Goal: Check status: Check status

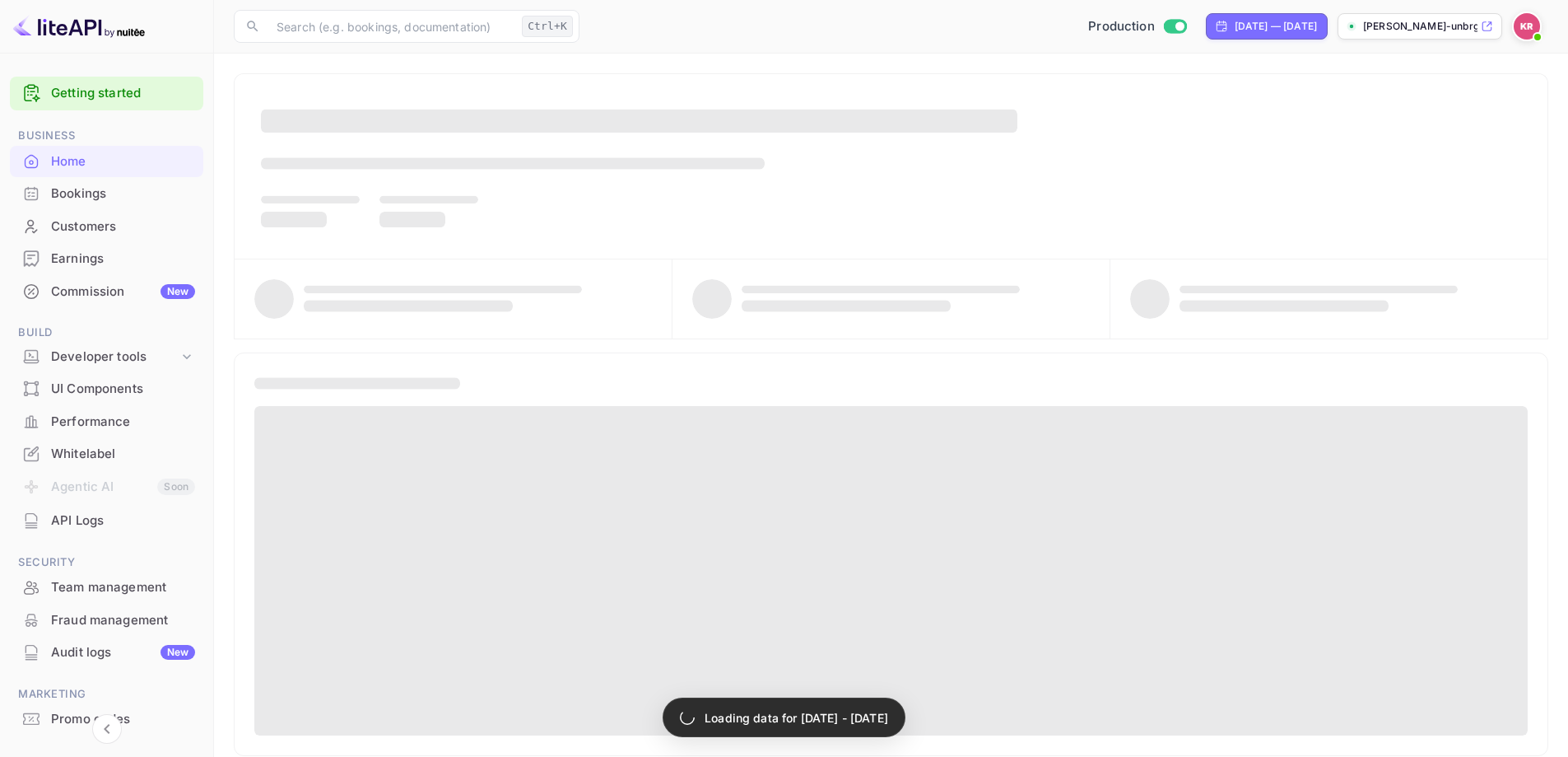
click at [91, 194] on div "Bookings" at bounding box center [123, 194] width 144 height 19
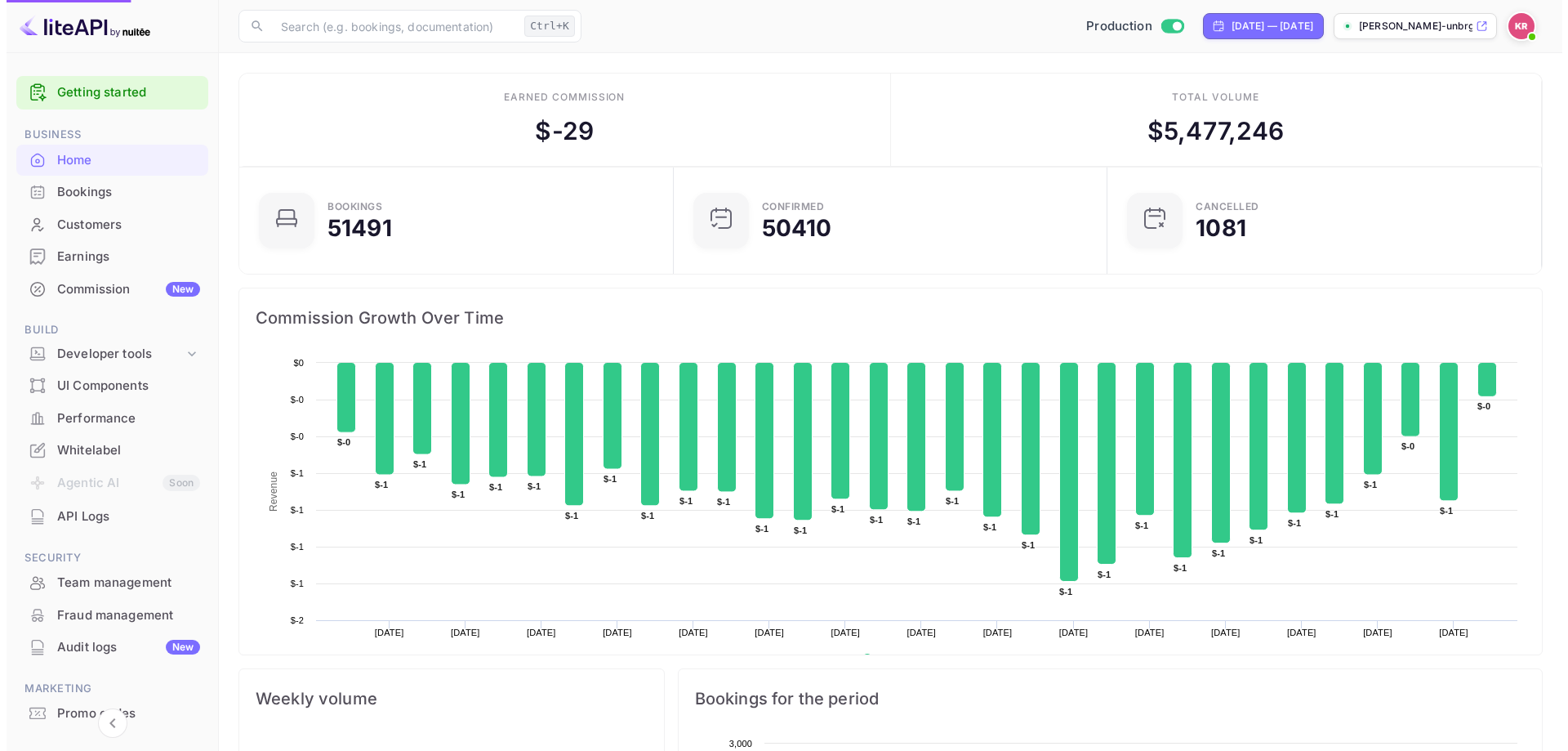
scroll to position [253, 412]
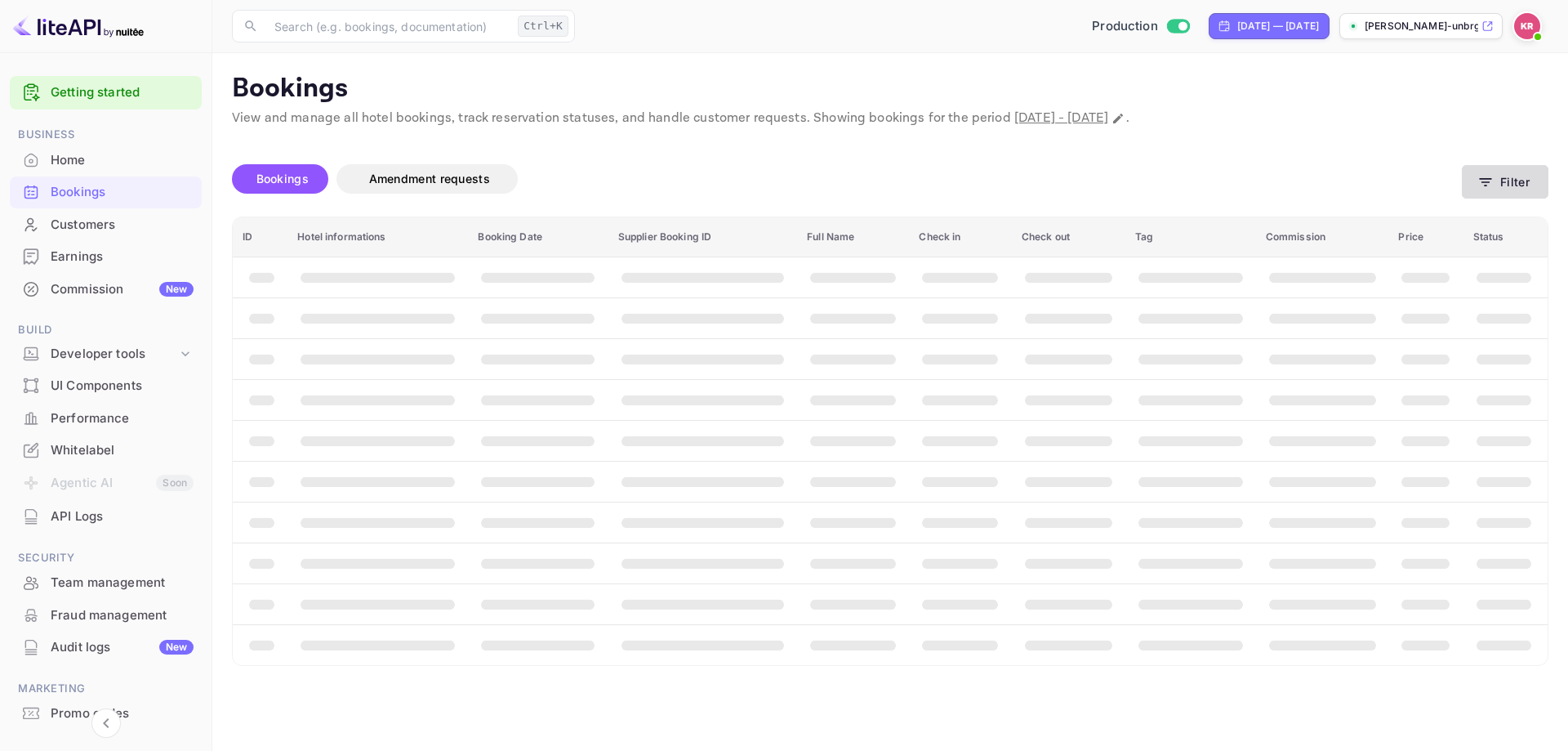
click at [1515, 193] on button "Filter" at bounding box center [1505, 181] width 87 height 33
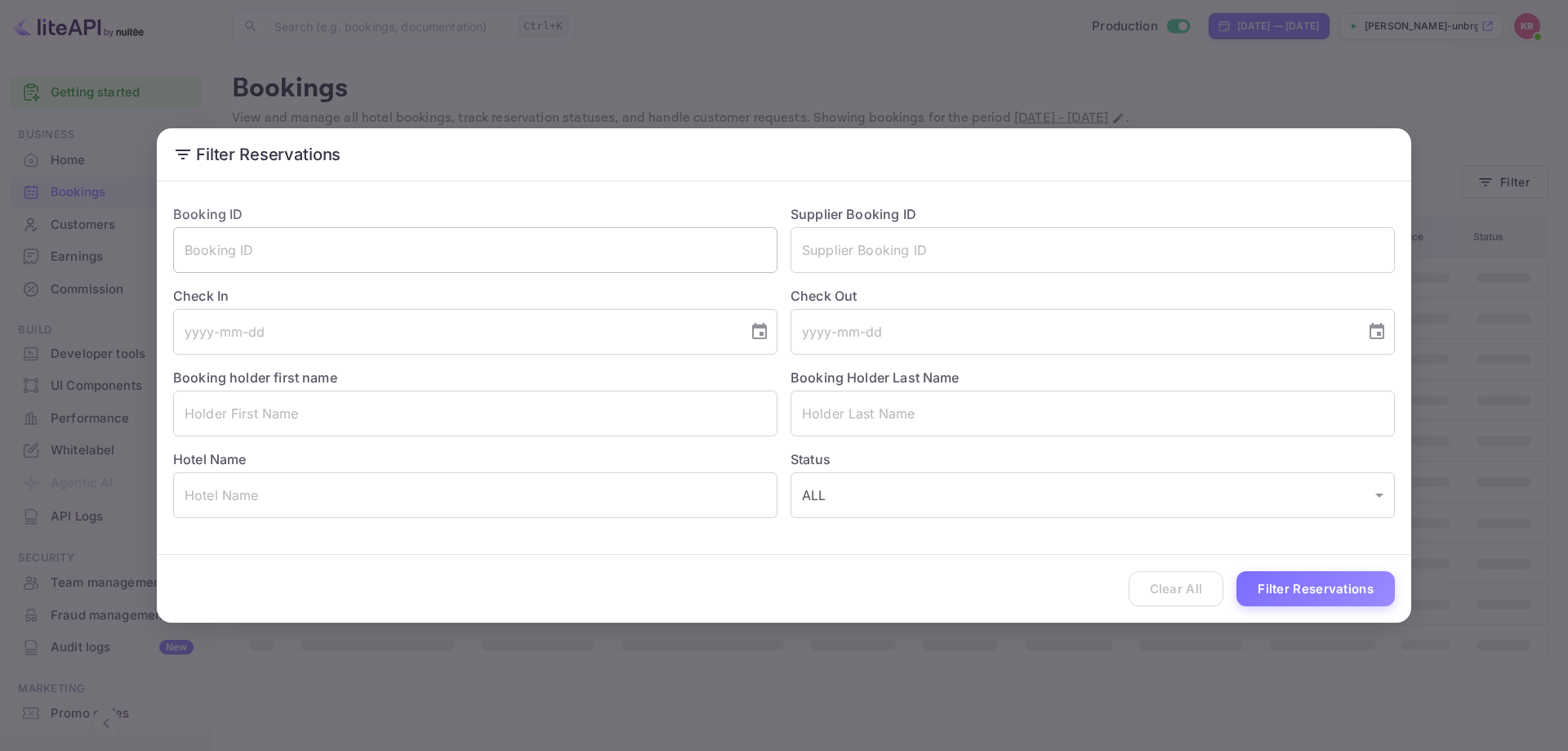
click at [426, 242] on input "text" at bounding box center [475, 250] width 605 height 46
paste input "cdwmH4wFb"
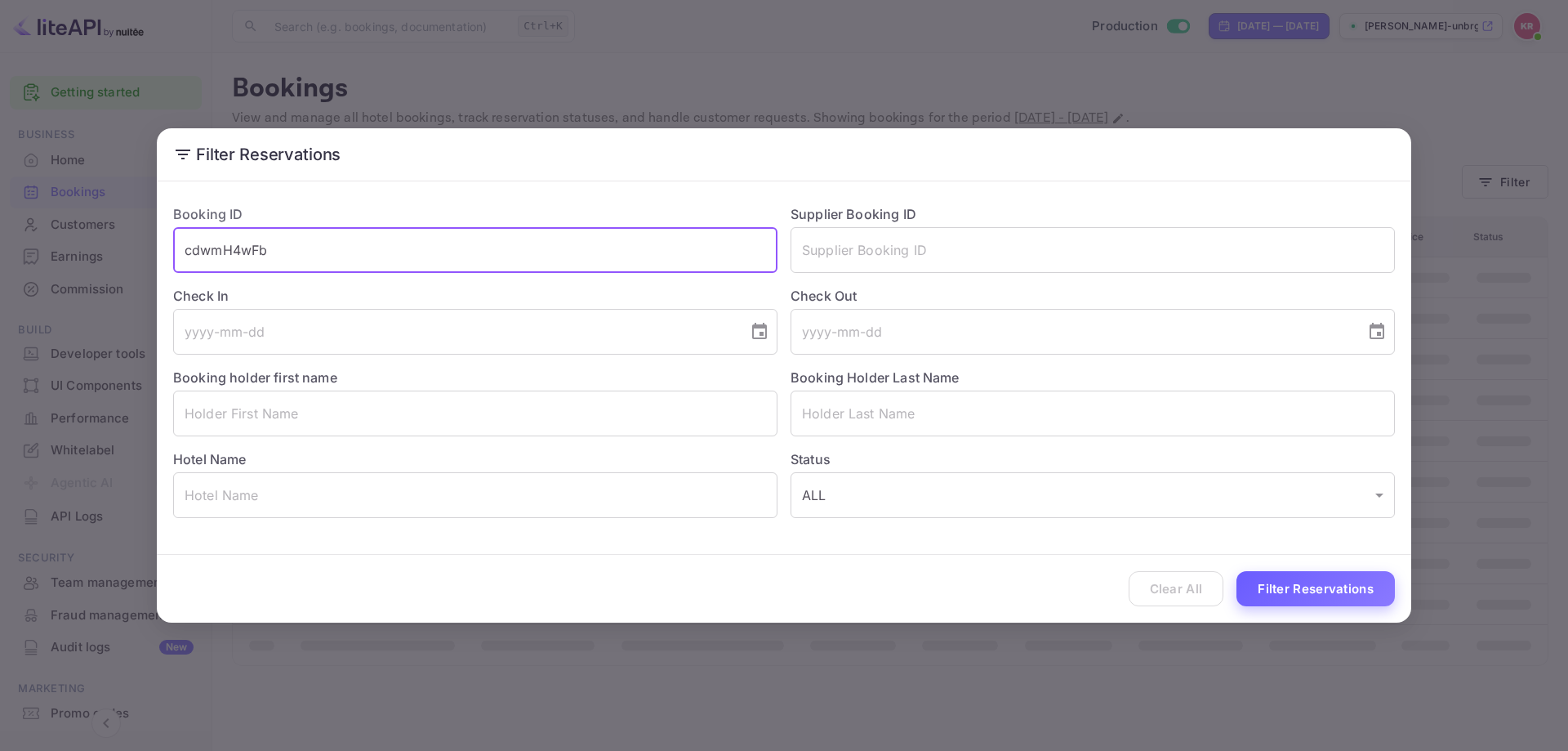
type input "cdwmH4wFb"
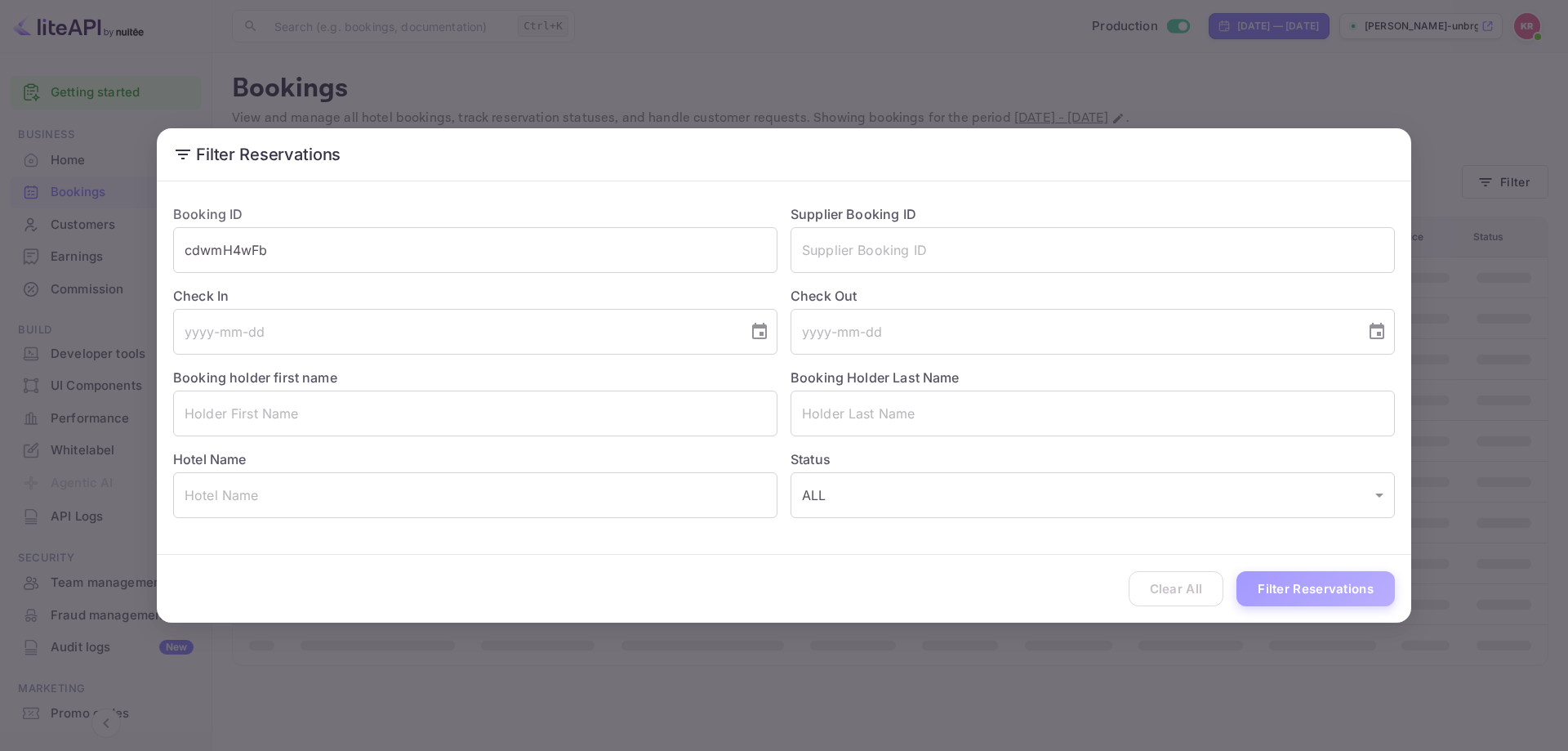
click at [1269, 572] on button "Filter Reservations" at bounding box center [1315, 588] width 158 height 35
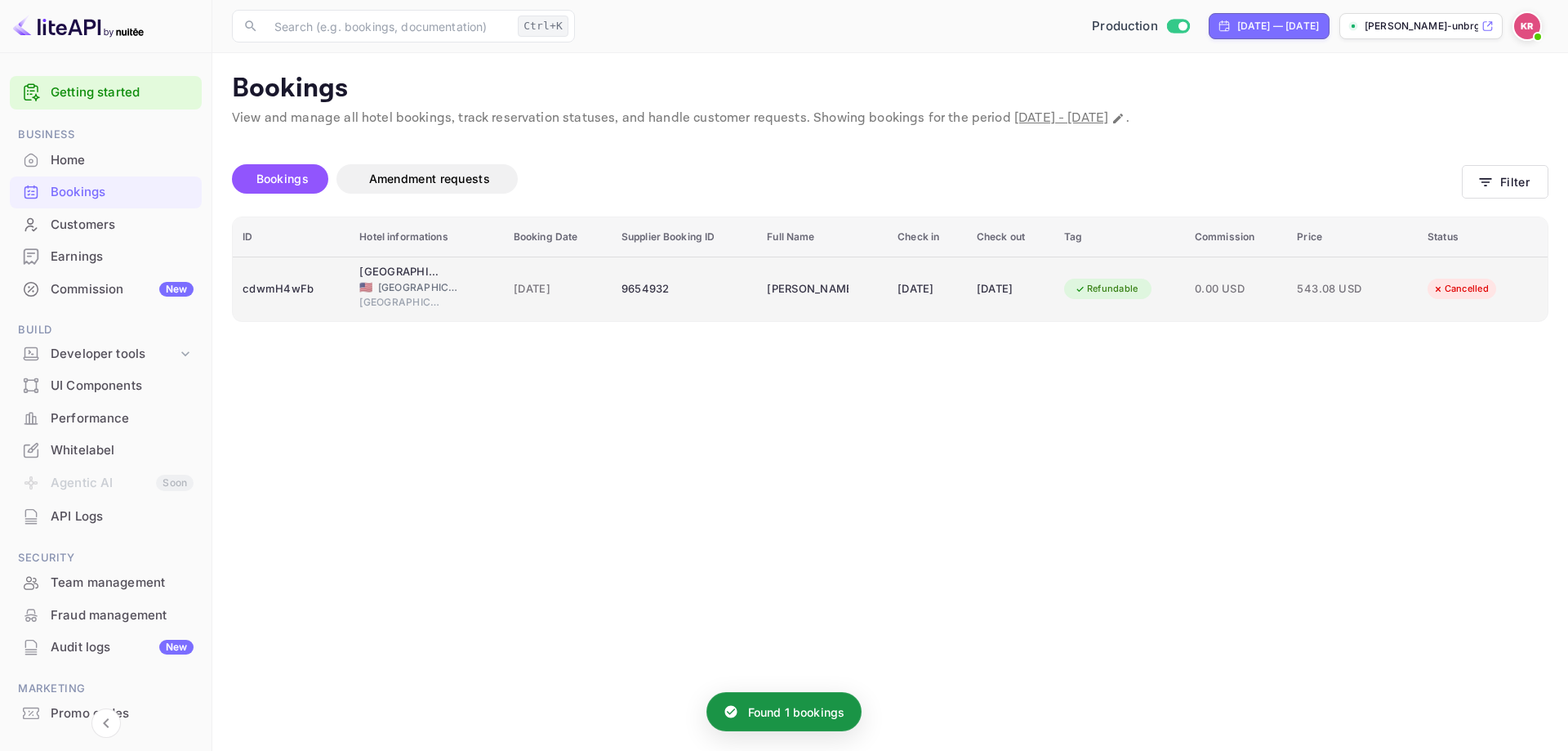
click at [1175, 291] on div "Refundable" at bounding box center [1119, 289] width 111 height 26
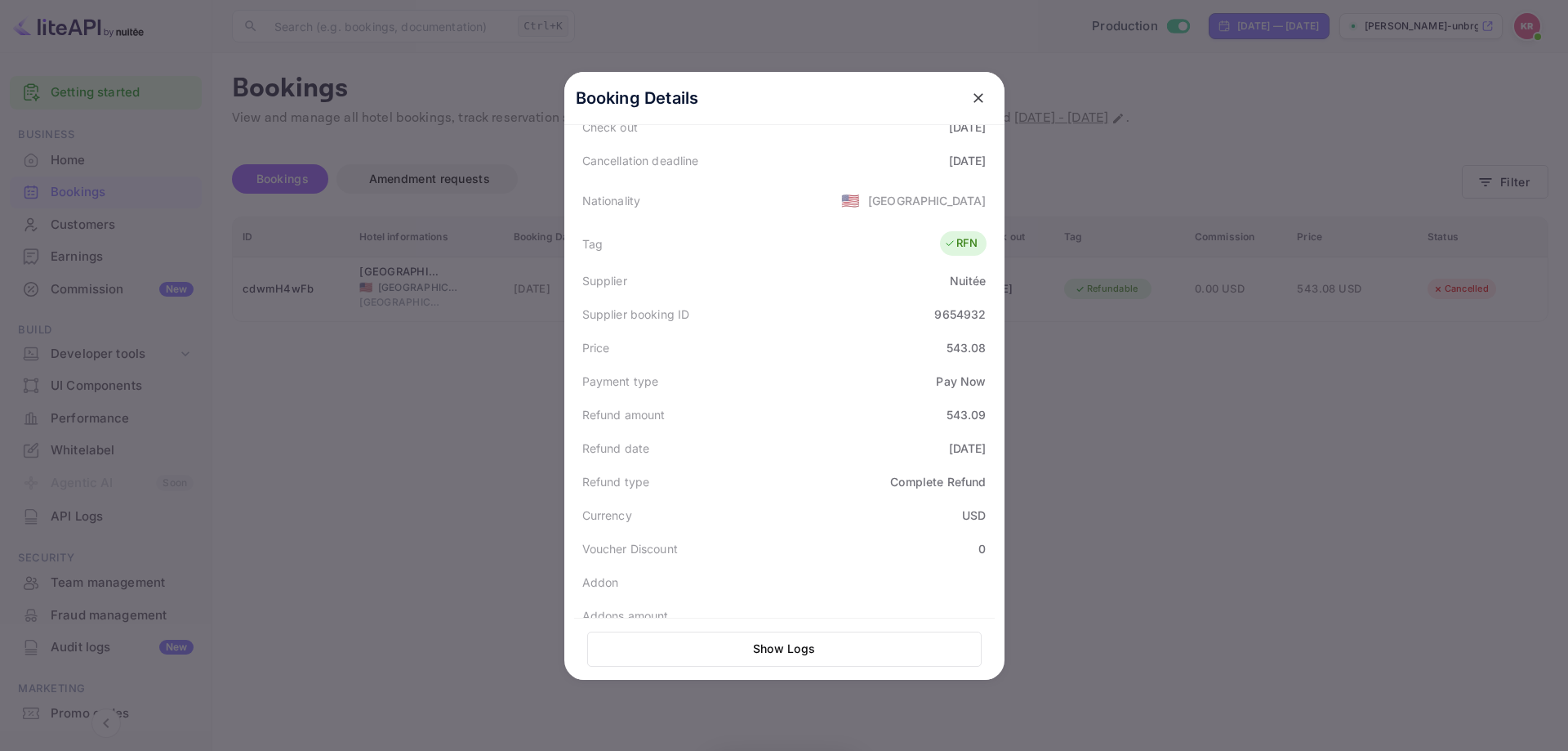
scroll to position [402, 0]
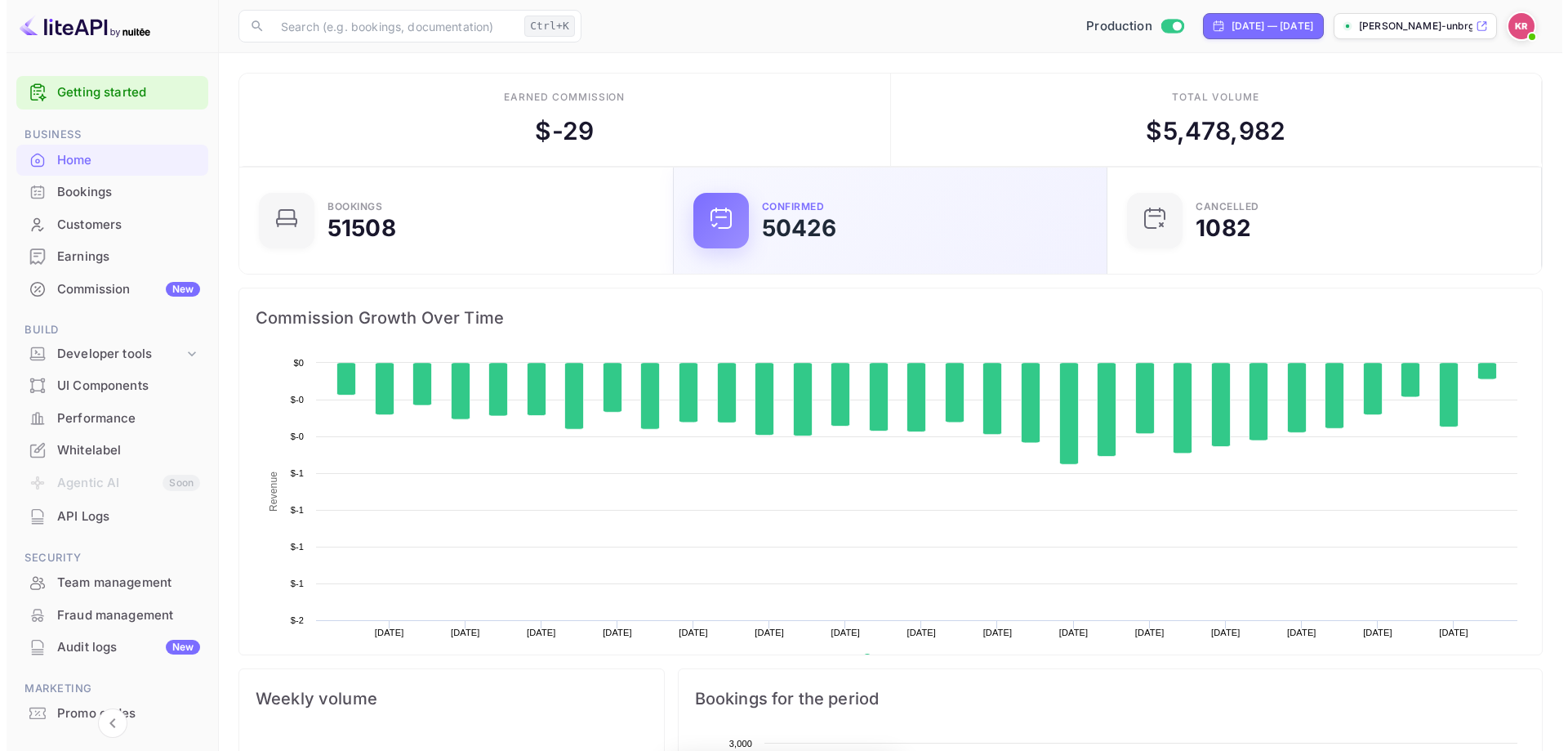
scroll to position [253, 412]
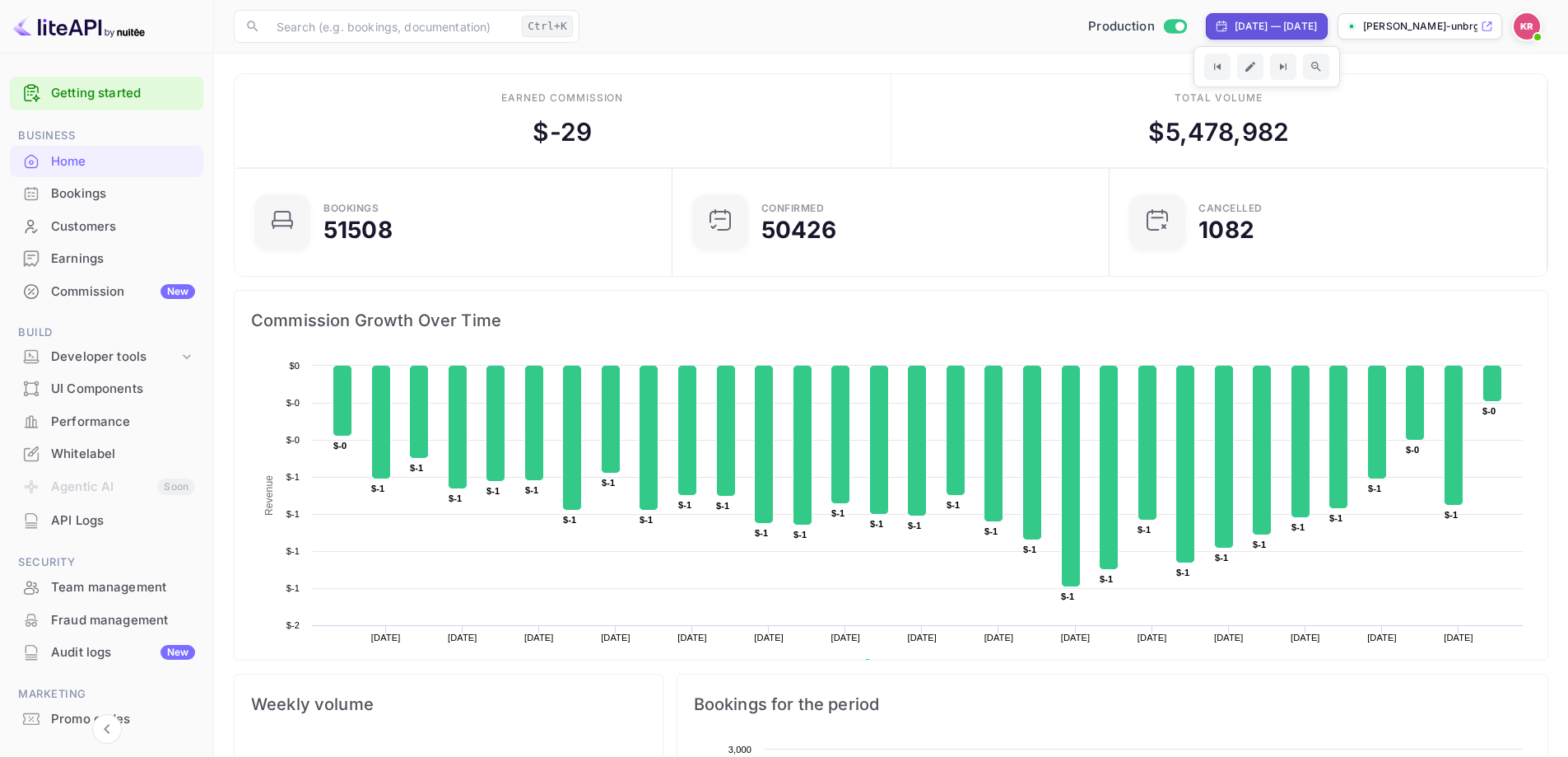
click at [79, 184] on div "Bookings" at bounding box center [123, 194] width 144 height 19
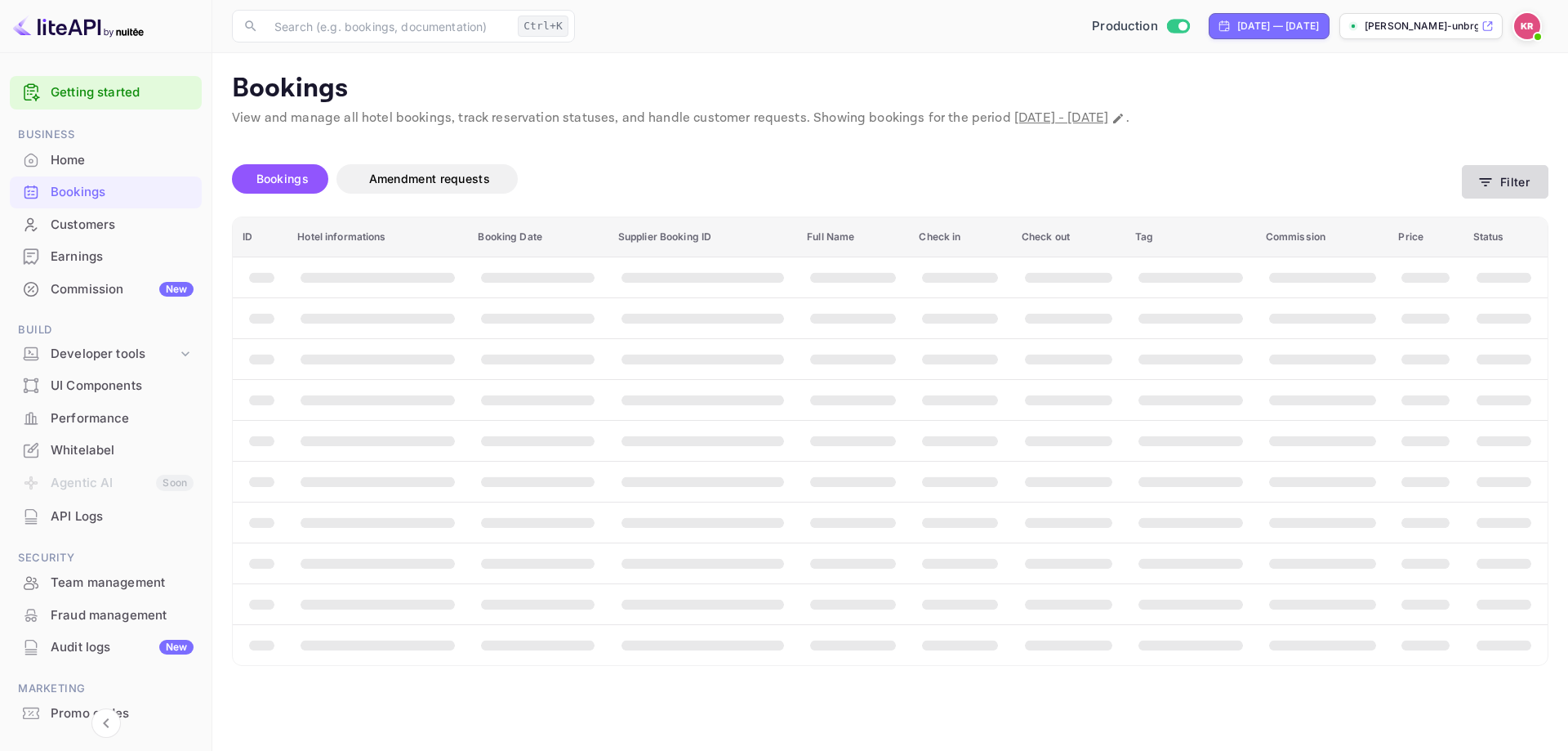
click at [1502, 182] on button "Filter" at bounding box center [1505, 181] width 87 height 33
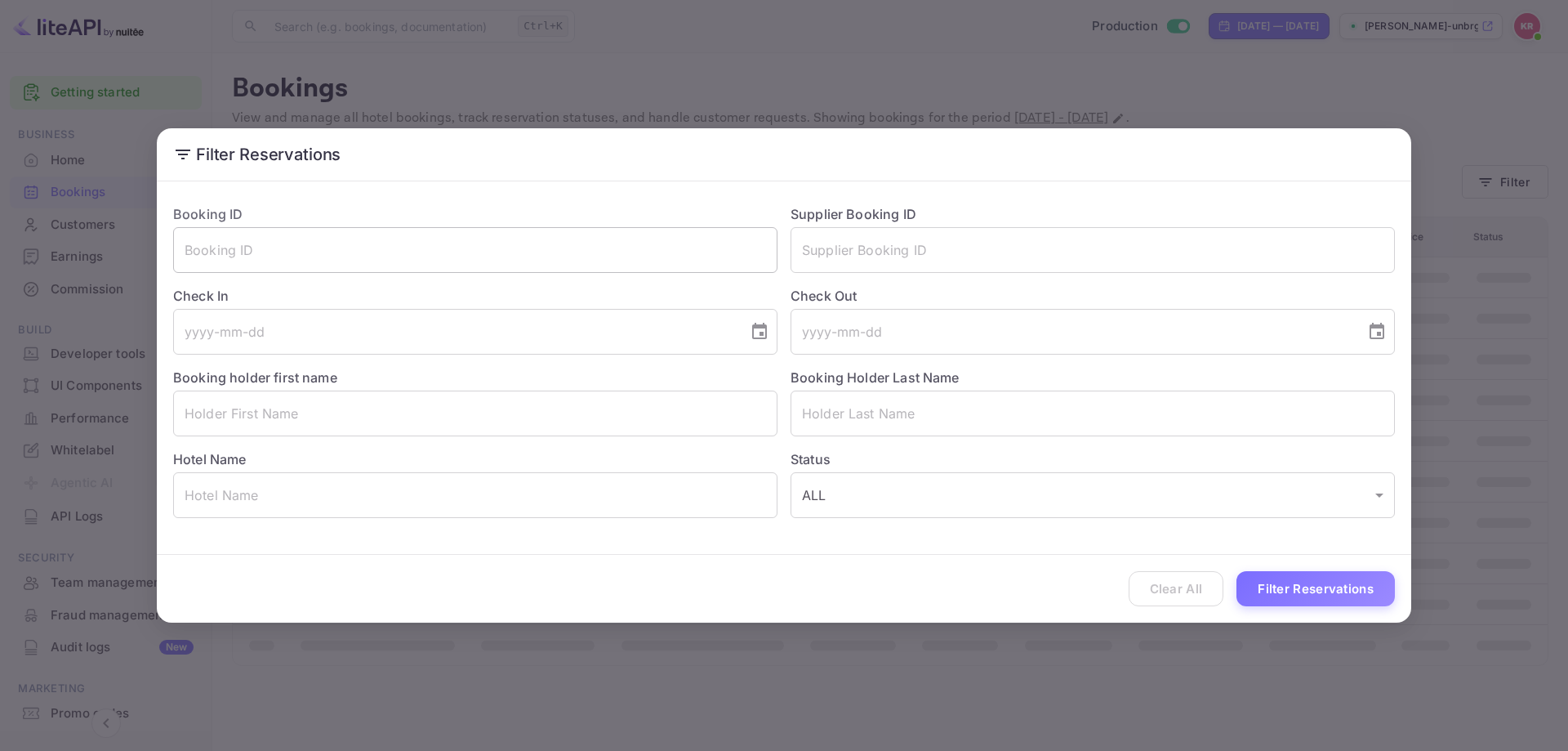
click at [359, 257] on input "text" at bounding box center [475, 250] width 605 height 46
paste input "k3zwBxmJ0"
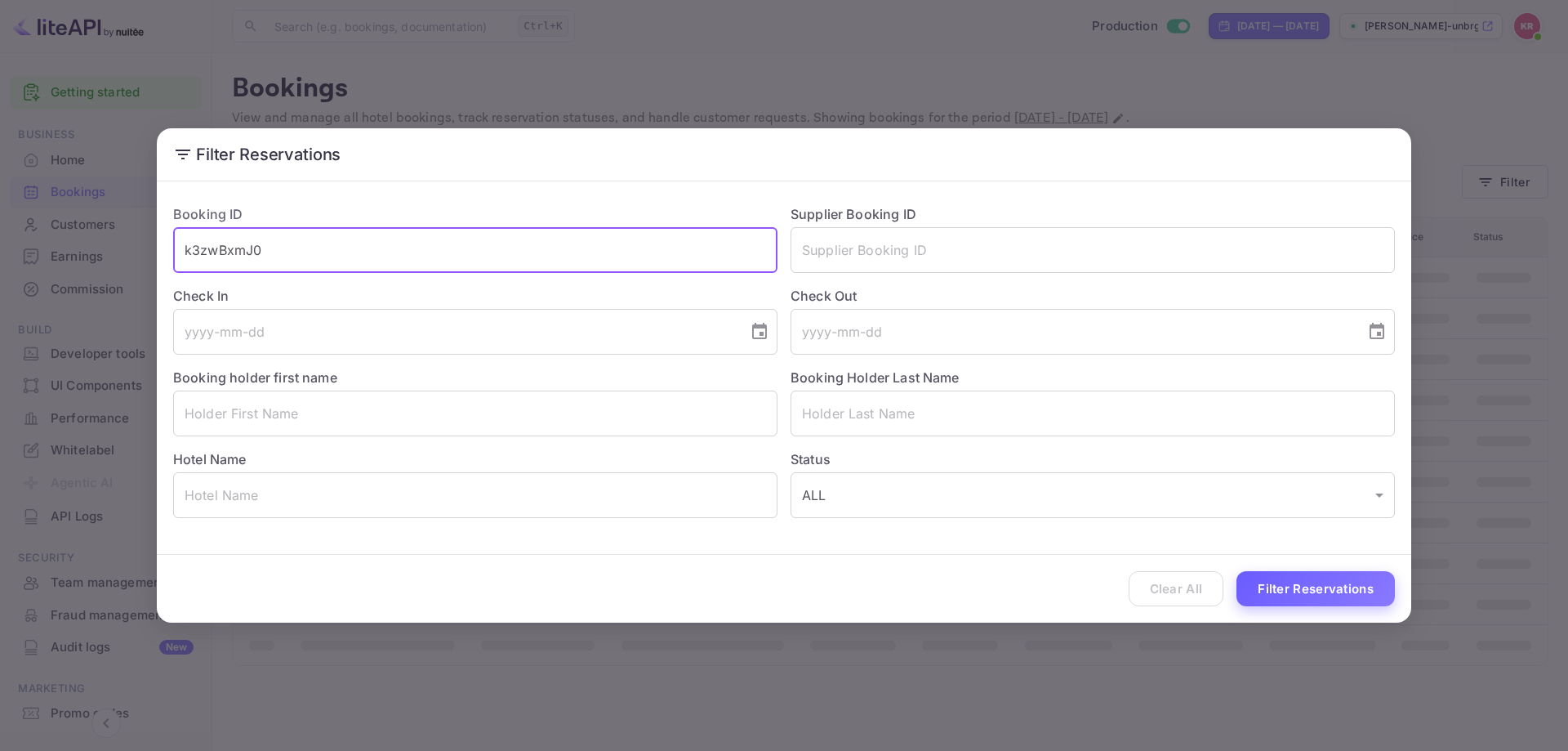
type input "k3zwBxmJ0"
click at [1258, 593] on button "Filter Reservations" at bounding box center [1315, 588] width 158 height 35
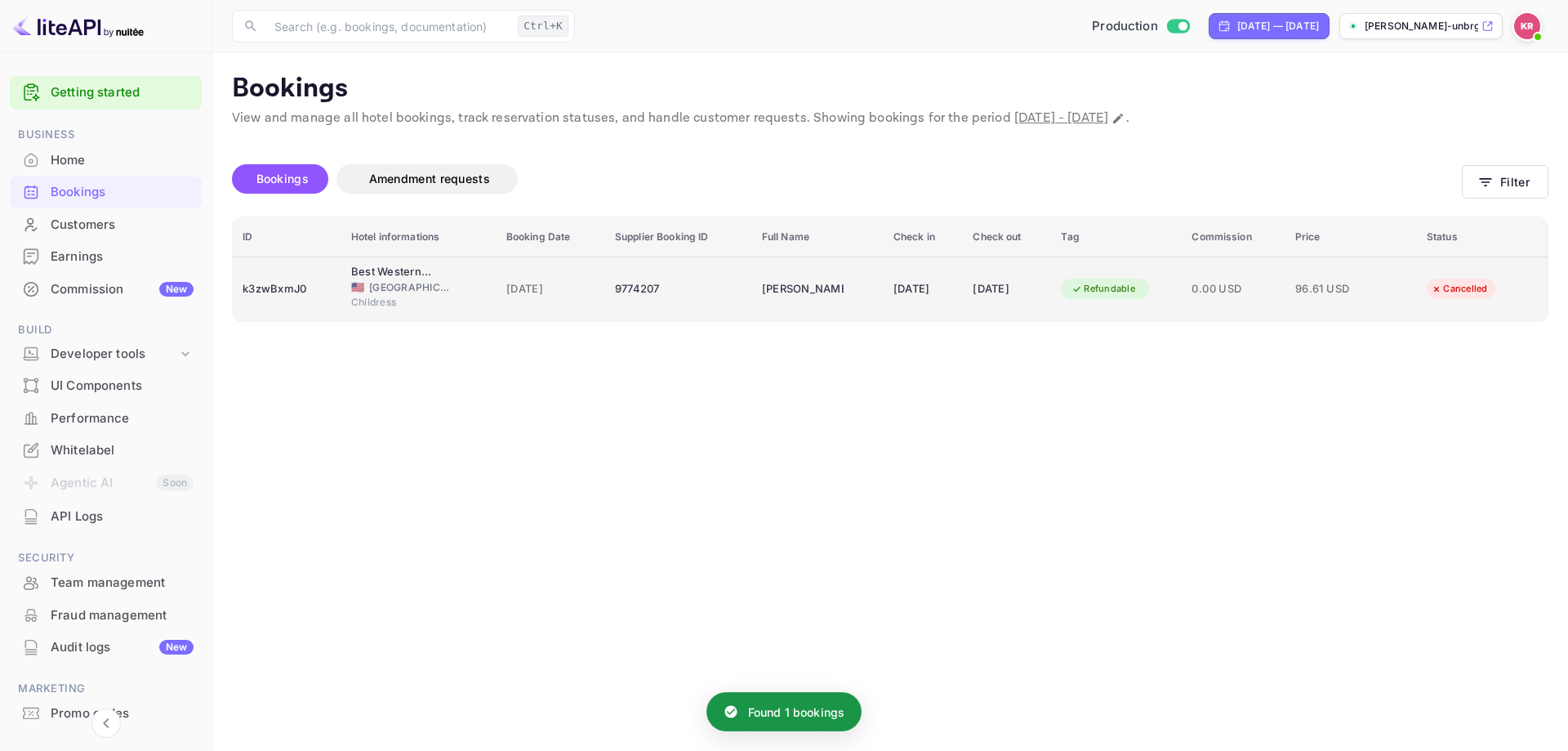
click at [894, 293] on div "[DATE]" at bounding box center [923, 289] width 60 height 26
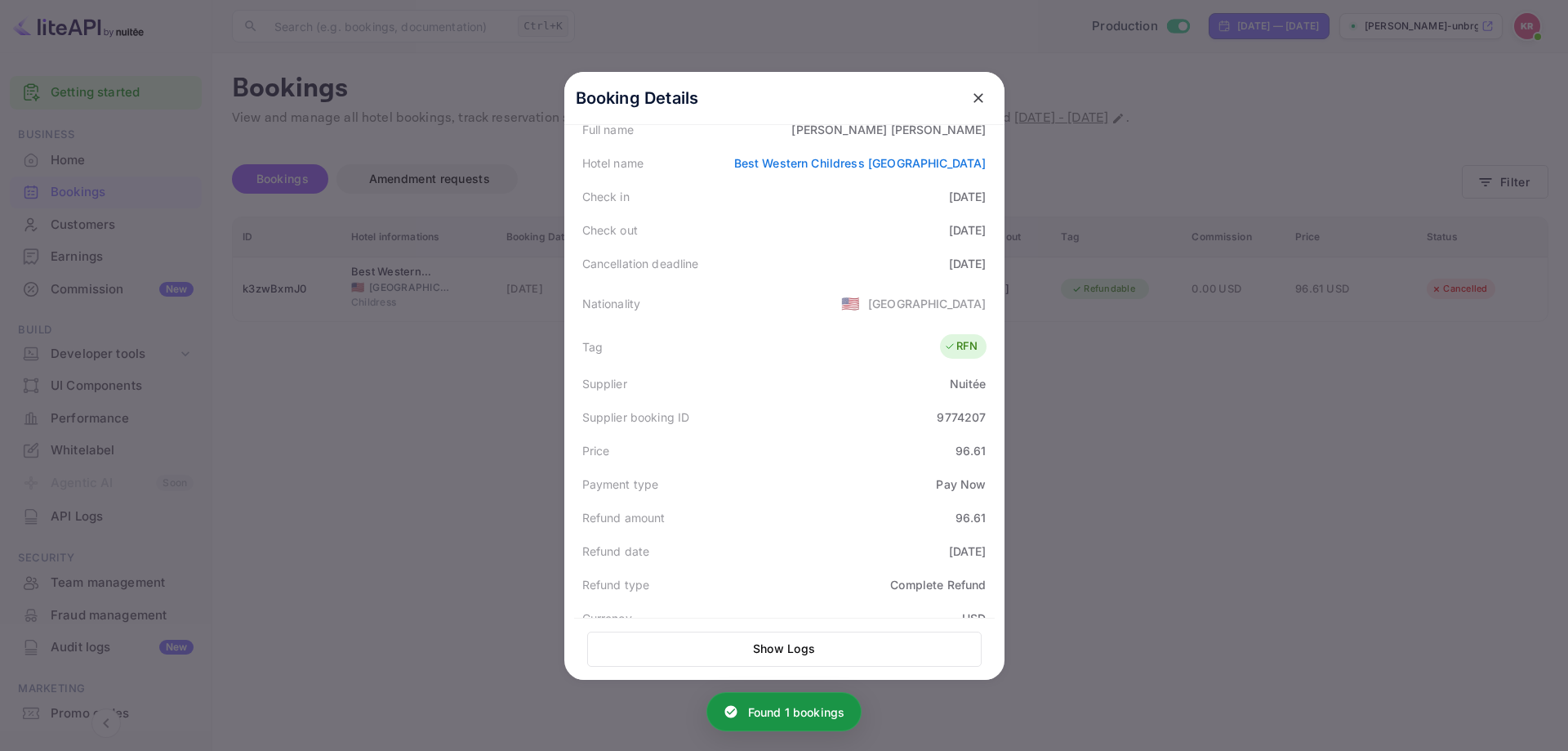
scroll to position [327, 0]
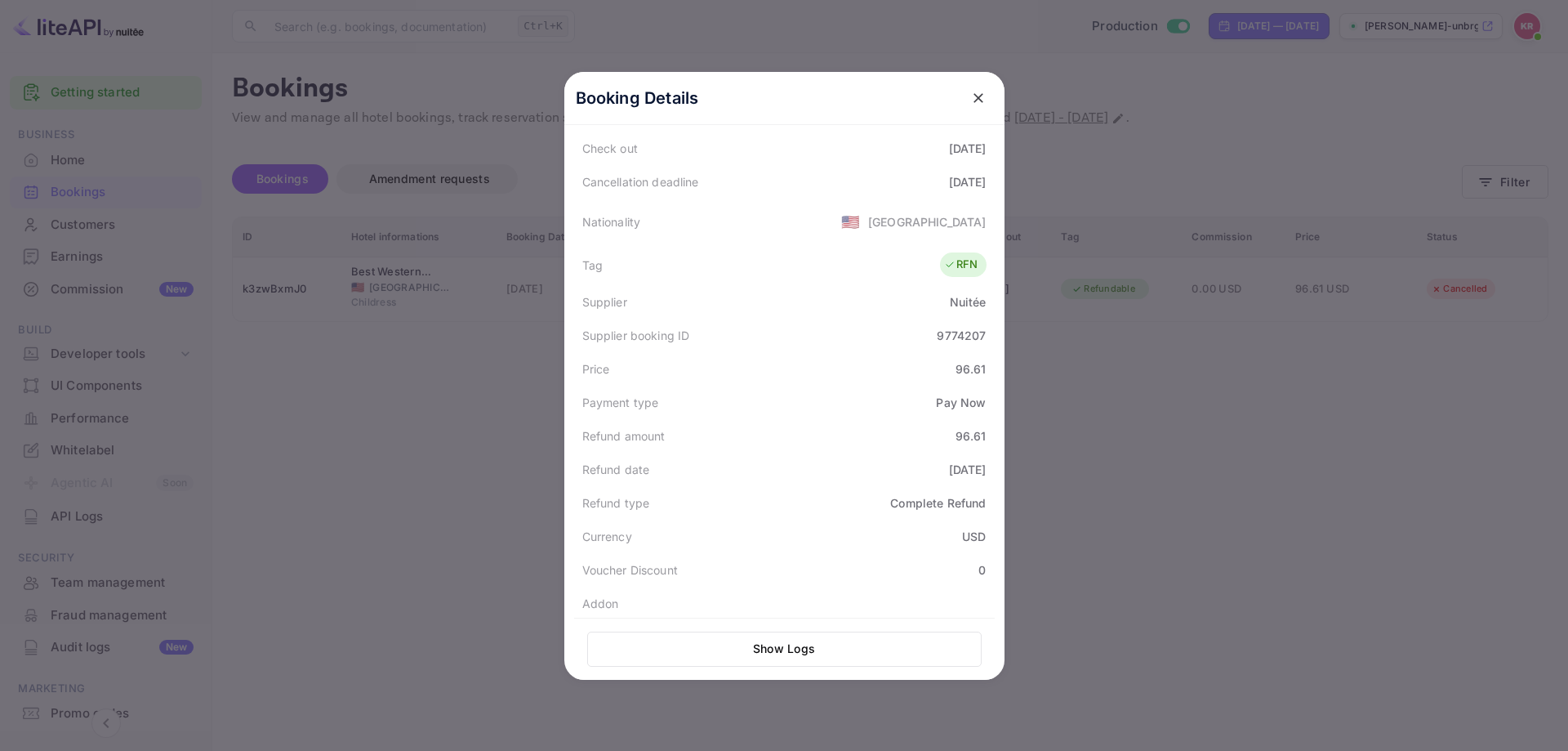
click at [290, 376] on div at bounding box center [784, 375] width 1568 height 751
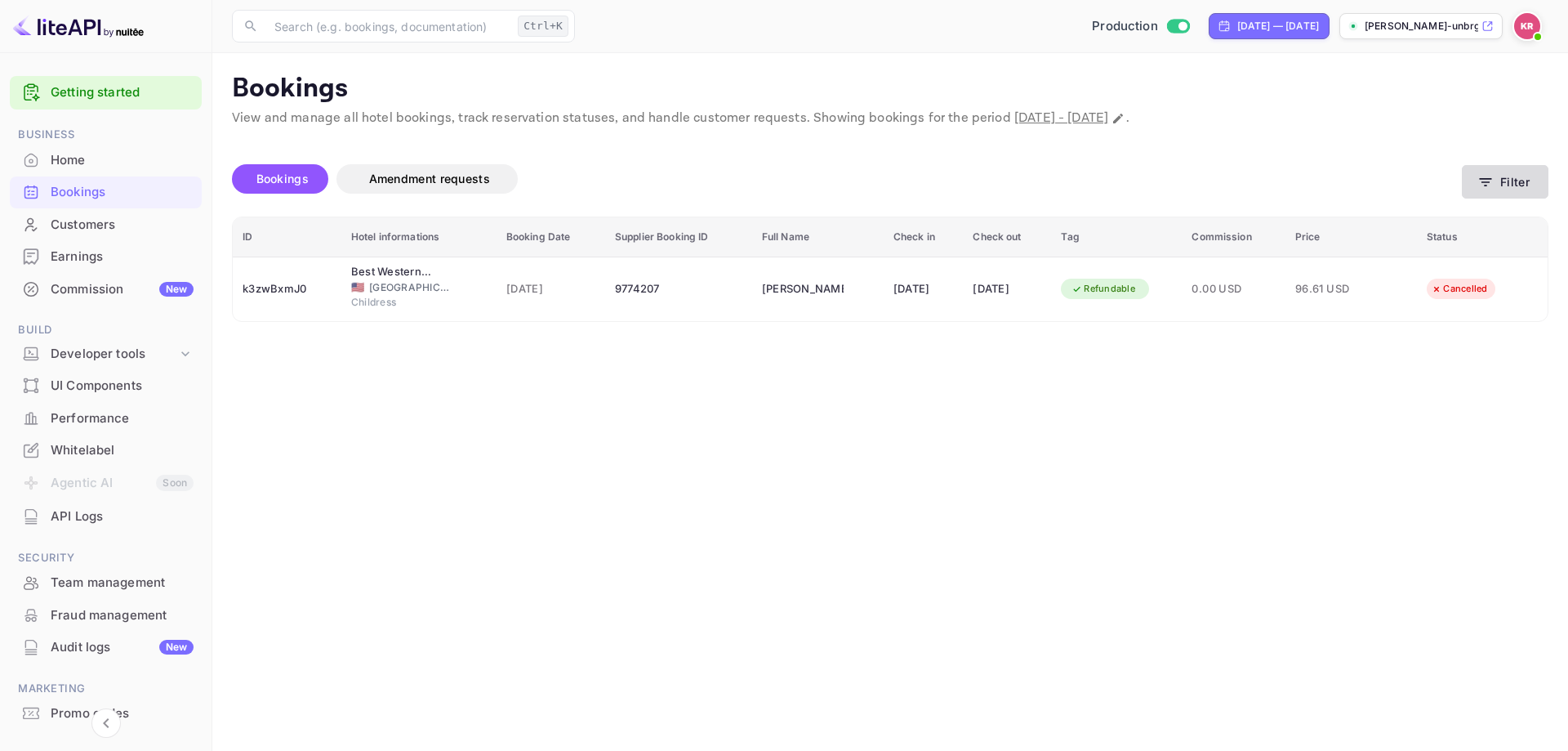
click at [1480, 185] on icon "button" at bounding box center [1485, 182] width 16 height 16
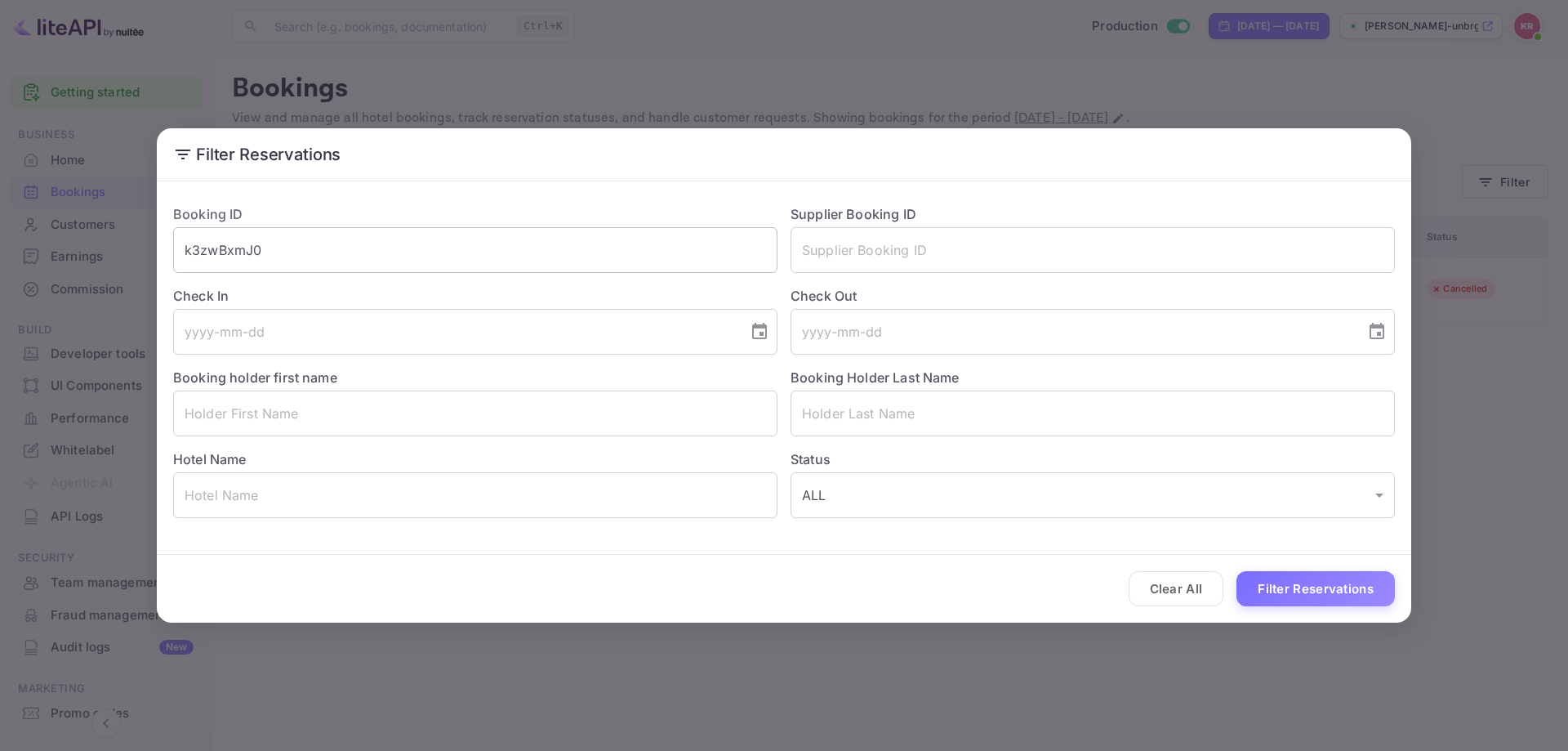
click at [414, 268] on input "k3zwBxmJ0" at bounding box center [475, 250] width 605 height 46
click at [414, 263] on input "k3zwBxmJ0" at bounding box center [475, 250] width 605 height 46
paste input "uW-aTyxDa"
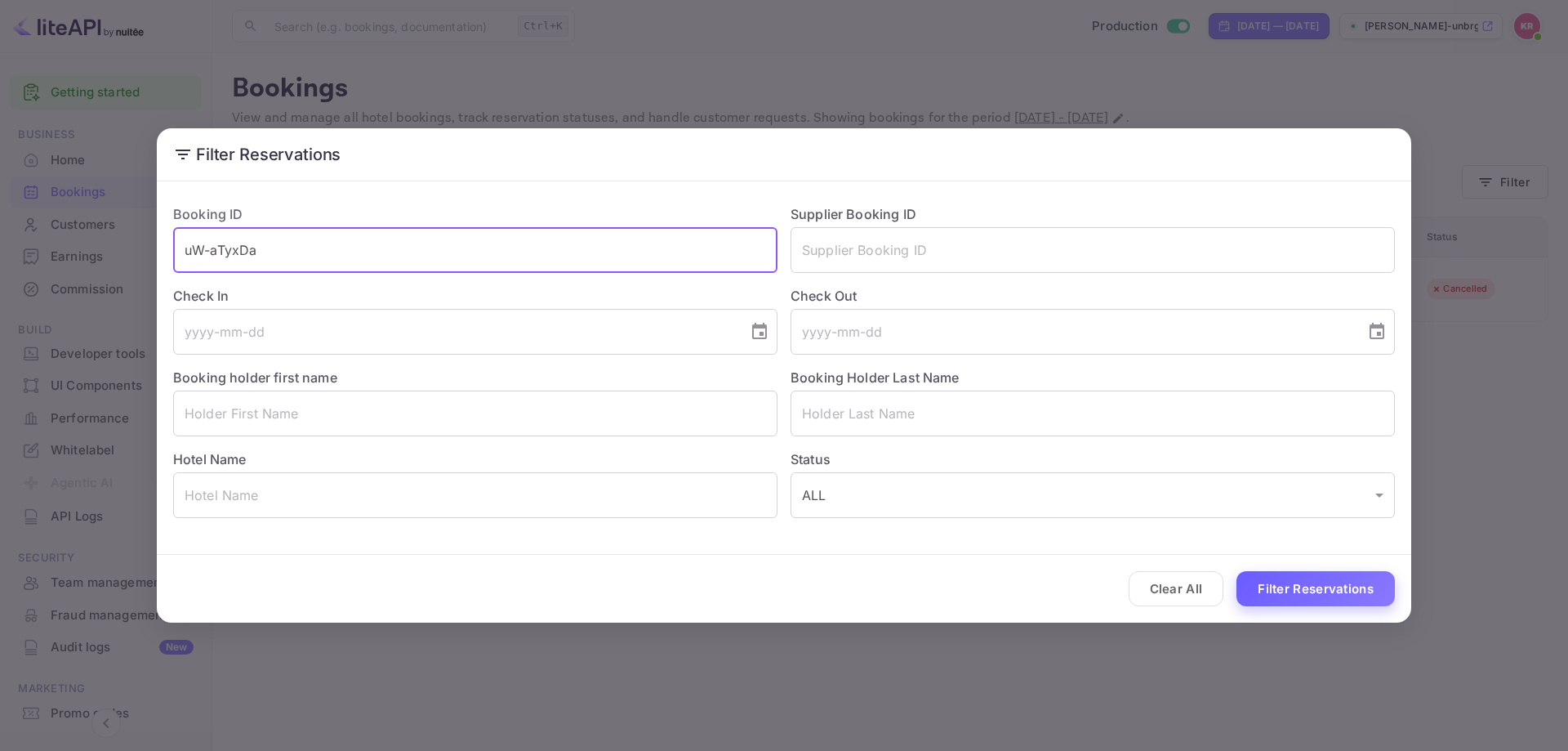
type input "uW-aTyxDa"
click at [1333, 588] on button "Filter Reservations" at bounding box center [1315, 588] width 158 height 35
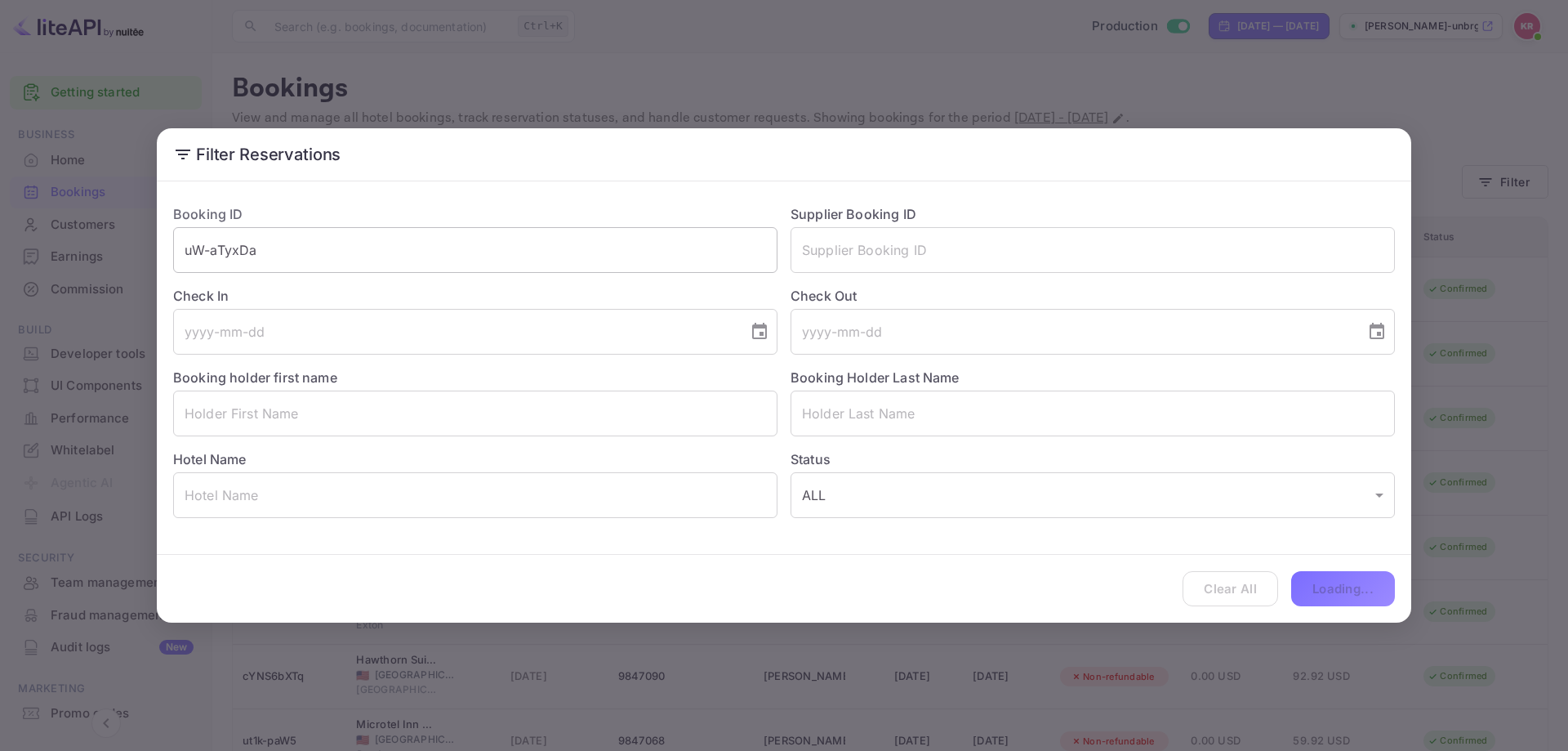
click at [469, 247] on input "uW-aTyxDa" at bounding box center [475, 250] width 605 height 46
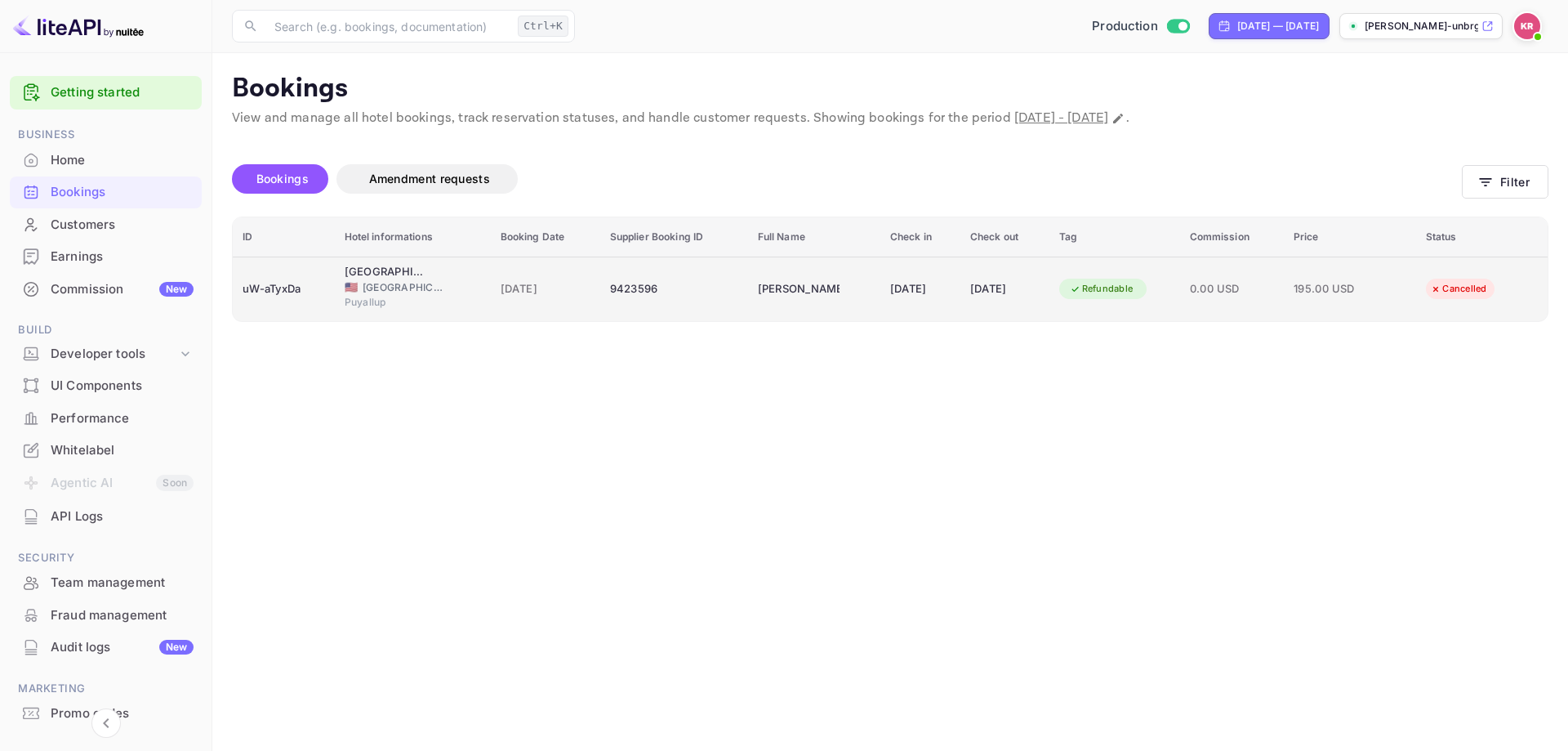
click at [726, 290] on td "9423596" at bounding box center [674, 289] width 148 height 65
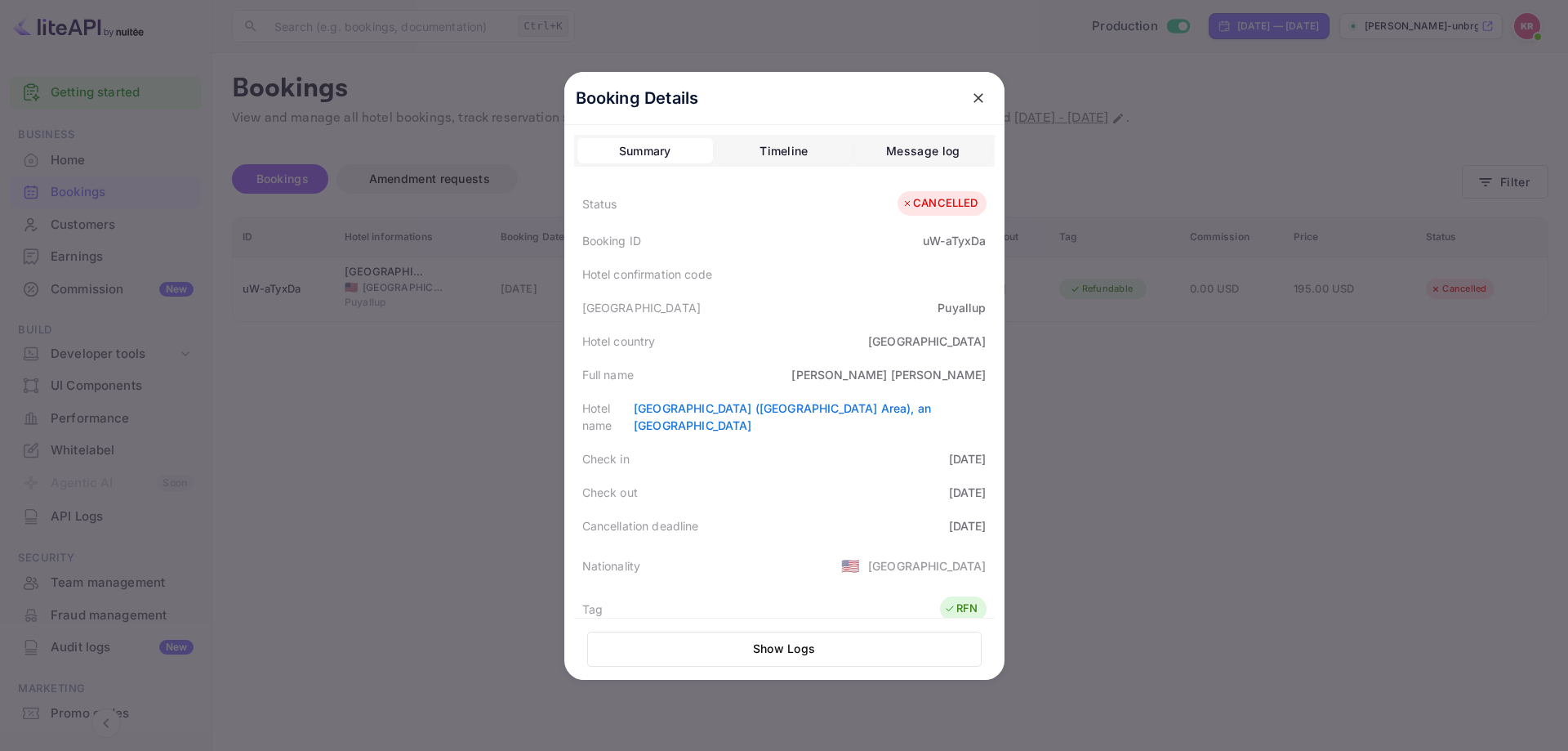
click at [1167, 391] on div at bounding box center [784, 375] width 1568 height 751
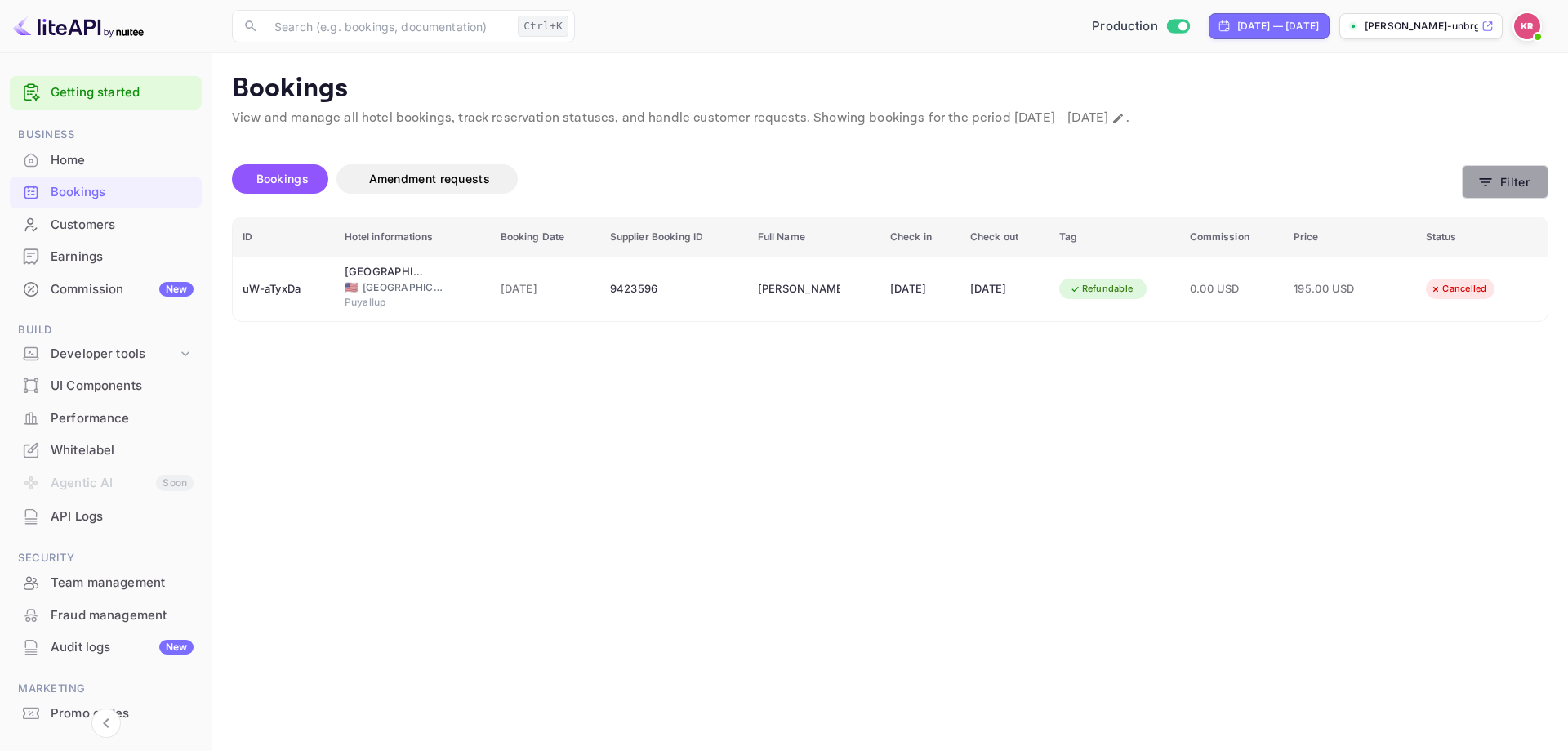
click at [1493, 185] on icon "button" at bounding box center [1485, 182] width 16 height 16
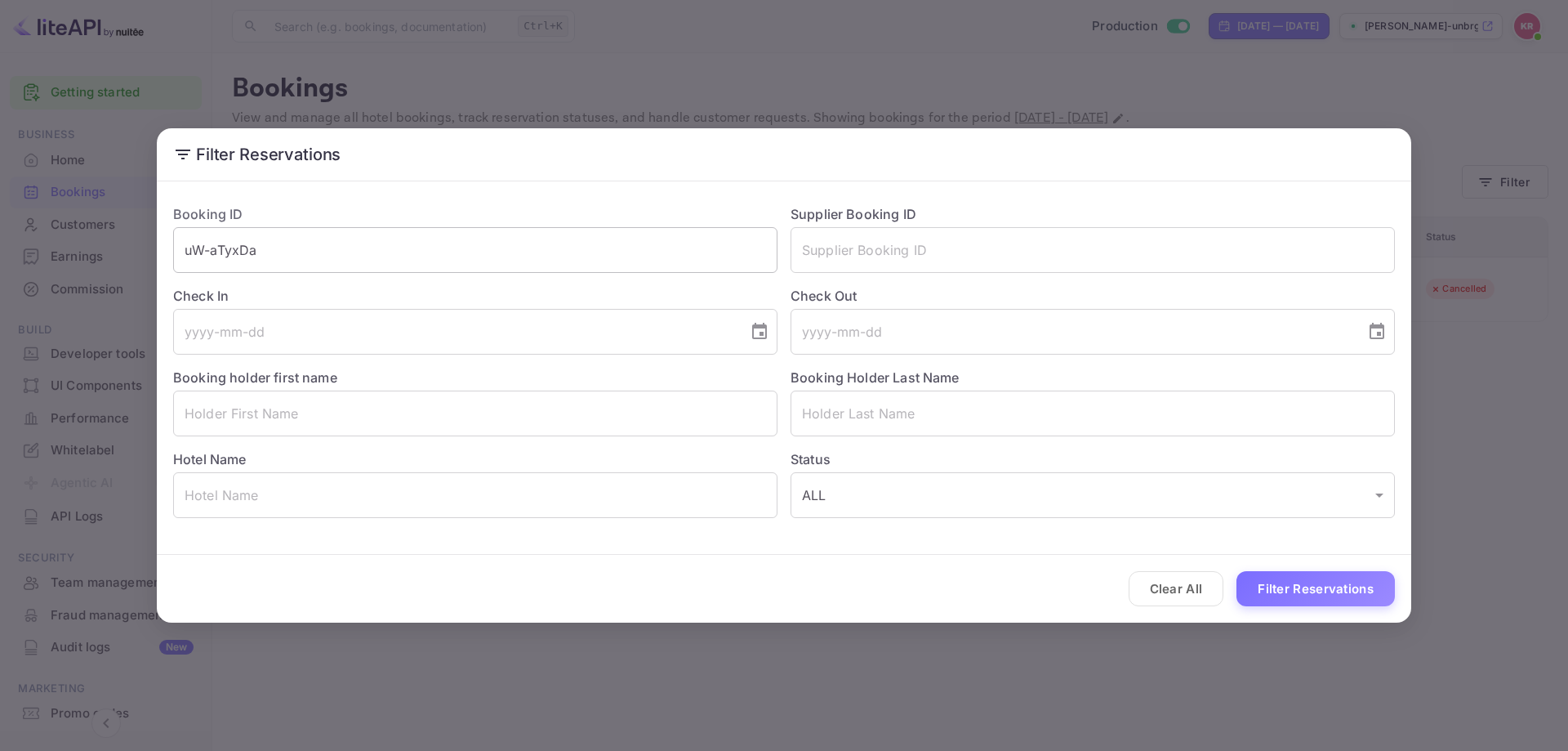
click at [247, 254] on input "uW-aTyxDa" at bounding box center [475, 250] width 605 height 46
paste input "uW-"
click at [230, 253] on input "uW-uW-aTyxDa" at bounding box center [475, 250] width 605 height 46
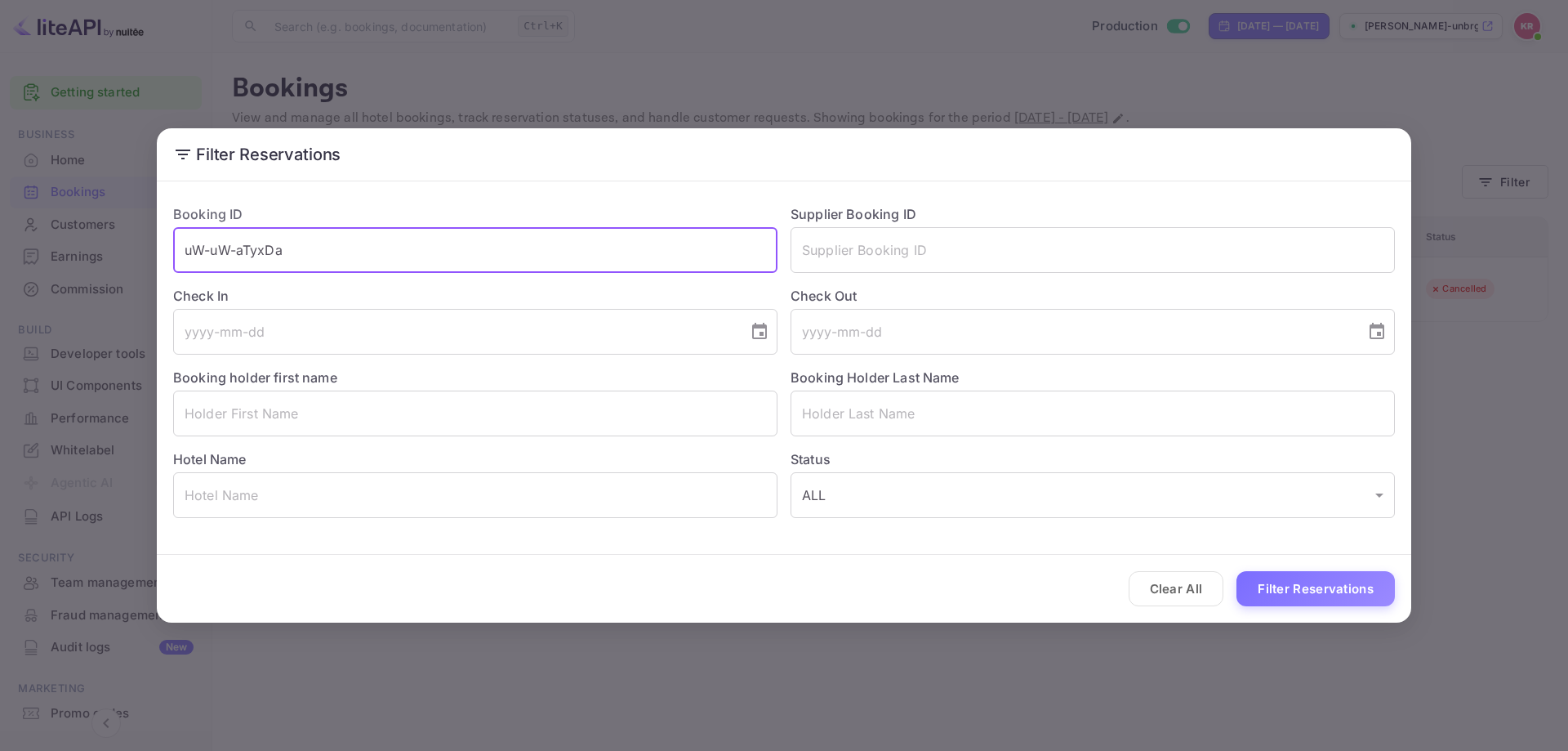
click at [230, 253] on input "uW-uW-aTyxDa" at bounding box center [475, 250] width 605 height 46
paste input "text"
type input "uW-aTyxDa"
click at [1258, 591] on button "Filter Reservations" at bounding box center [1315, 588] width 158 height 35
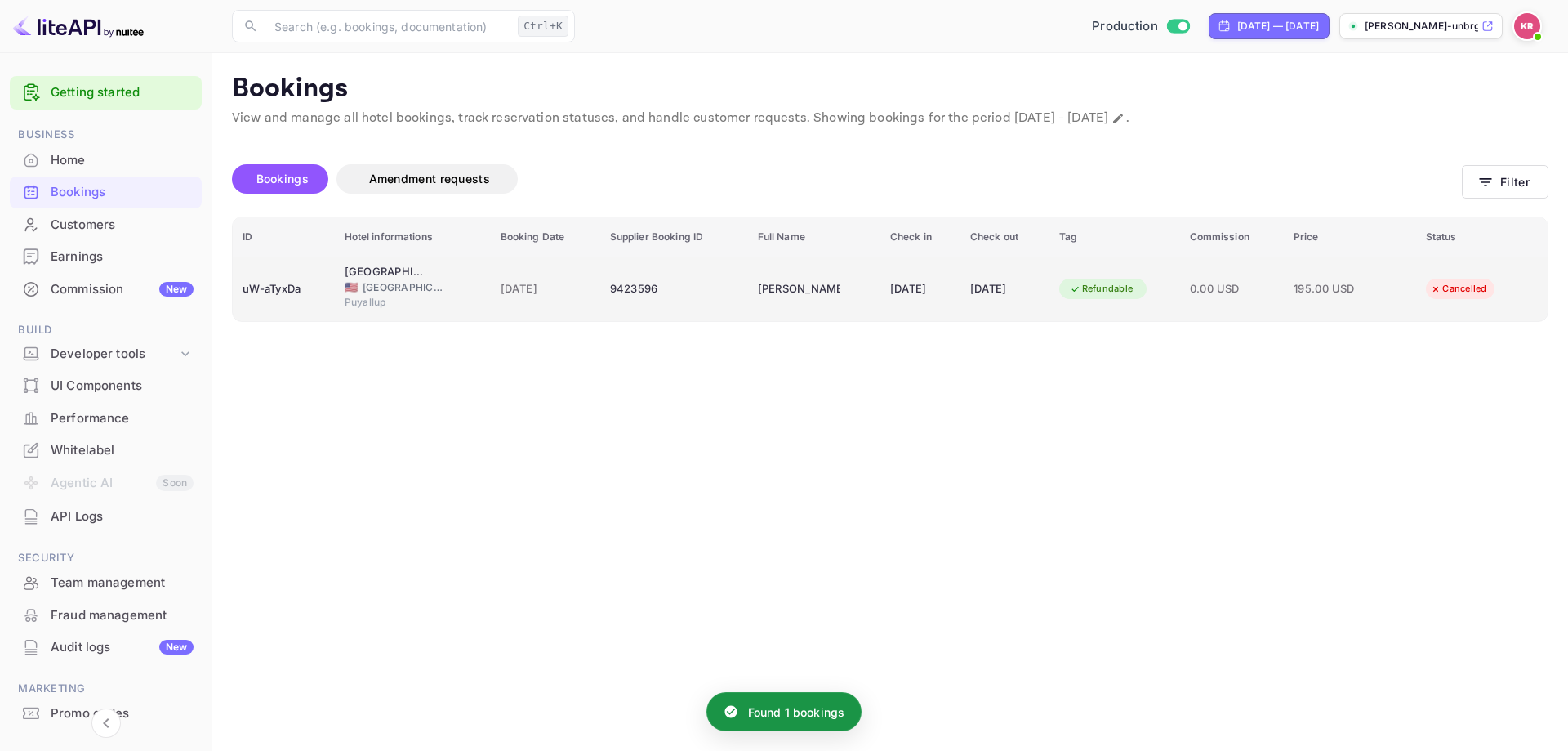
click at [1002, 285] on div "21 Sep 2025" at bounding box center [1005, 289] width 70 height 26
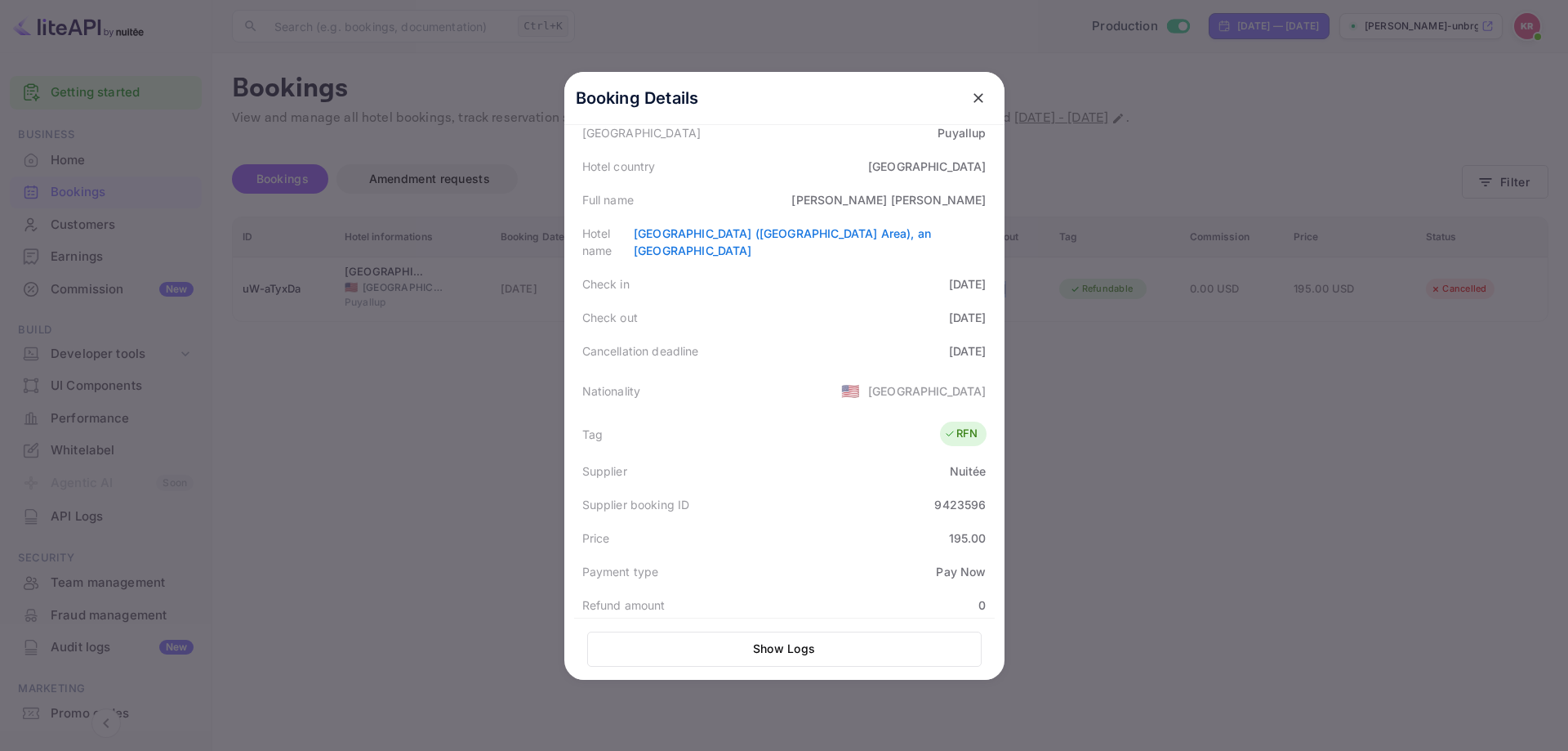
scroll to position [0, 0]
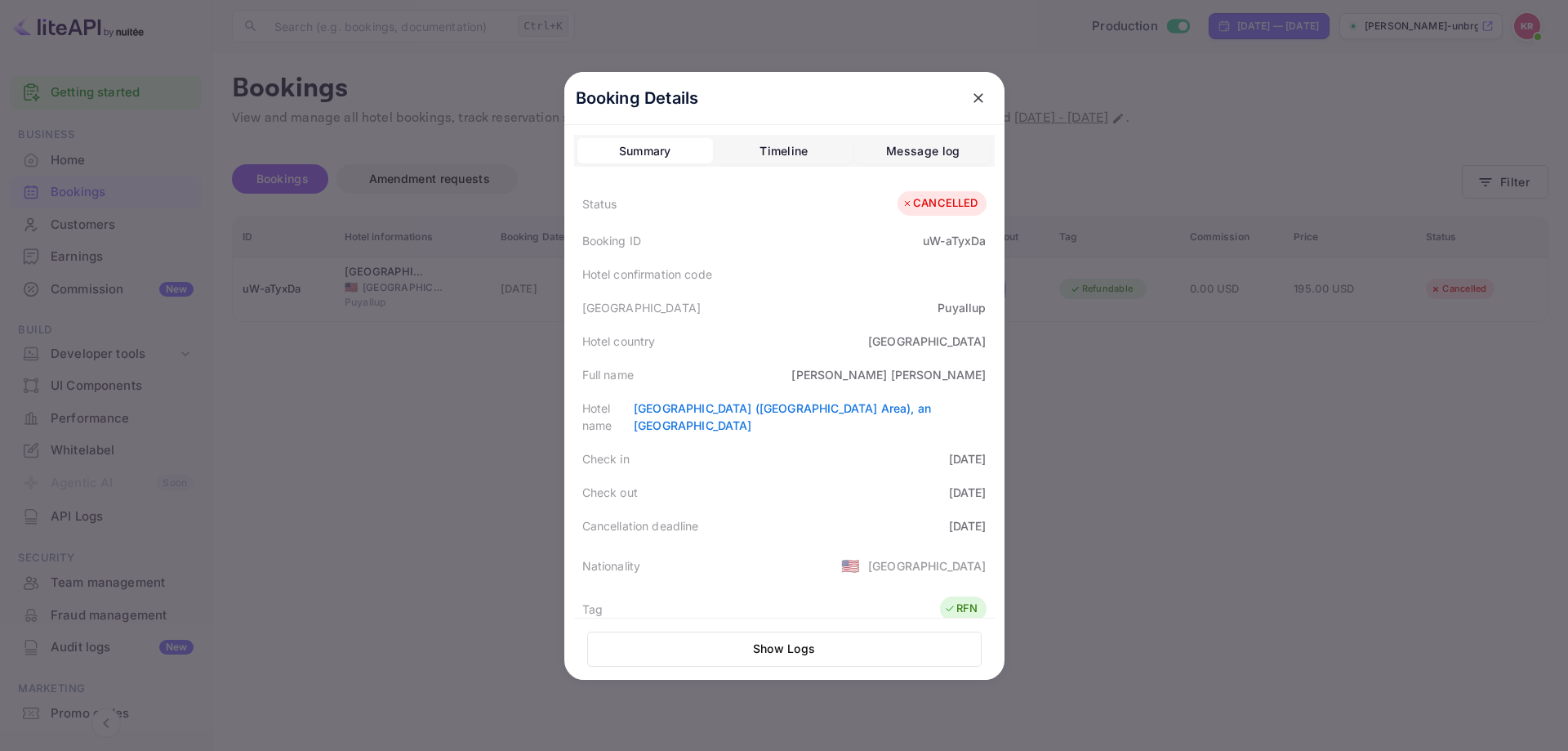
click at [902, 154] on div "Message log" at bounding box center [923, 151] width 73 height 20
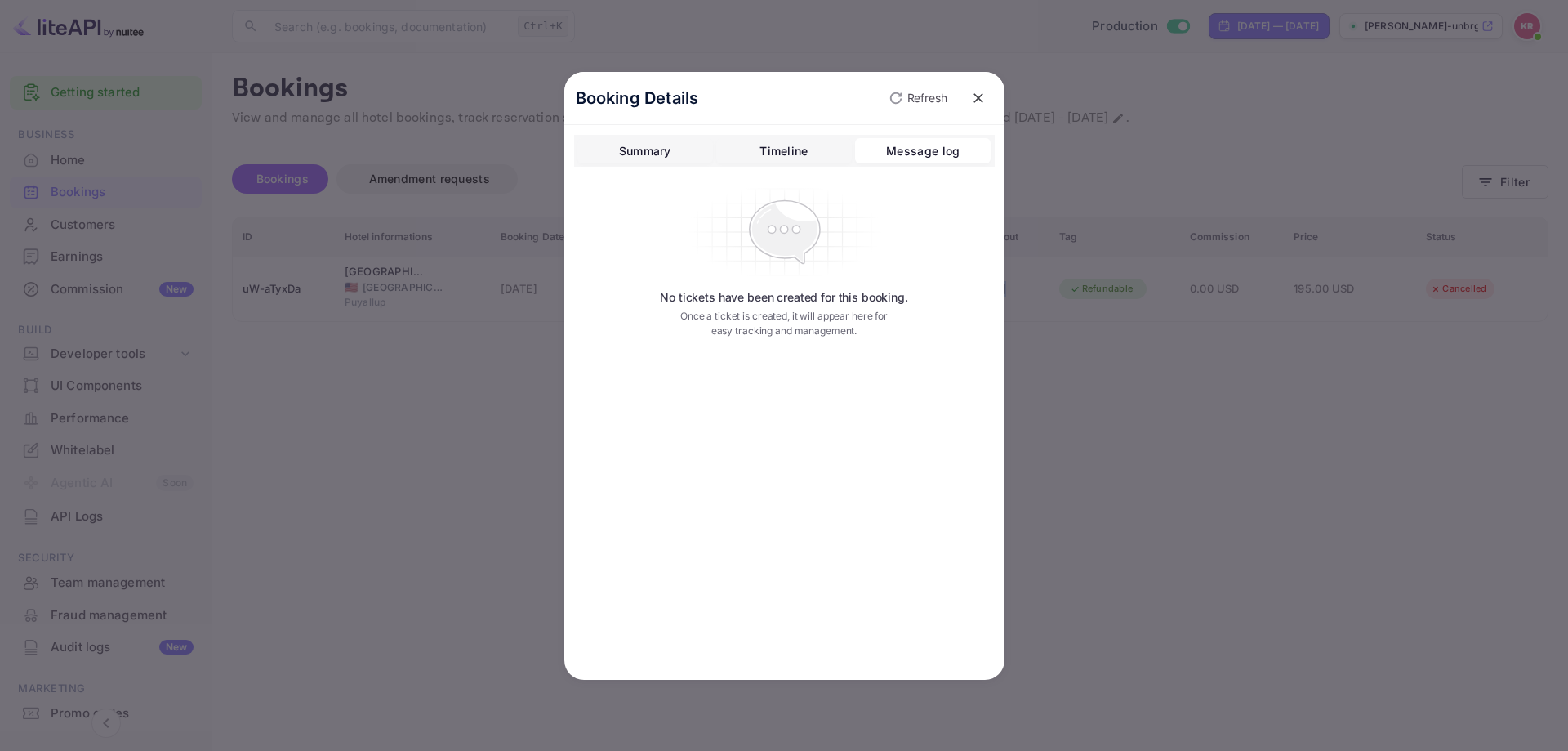
click at [799, 145] on div "Timeline" at bounding box center [783, 151] width 48 height 20
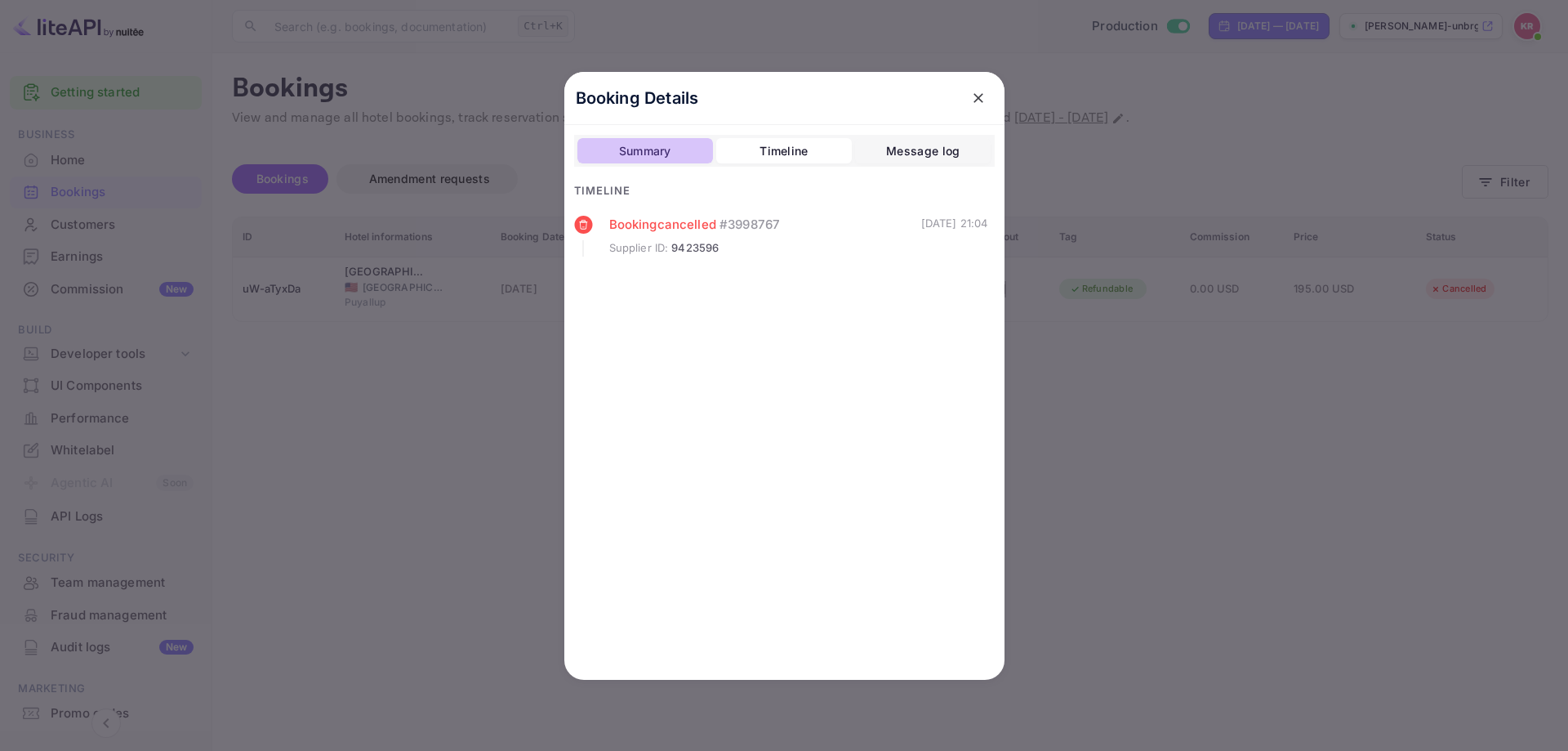
click at [645, 147] on div "Summary" at bounding box center [645, 151] width 52 height 20
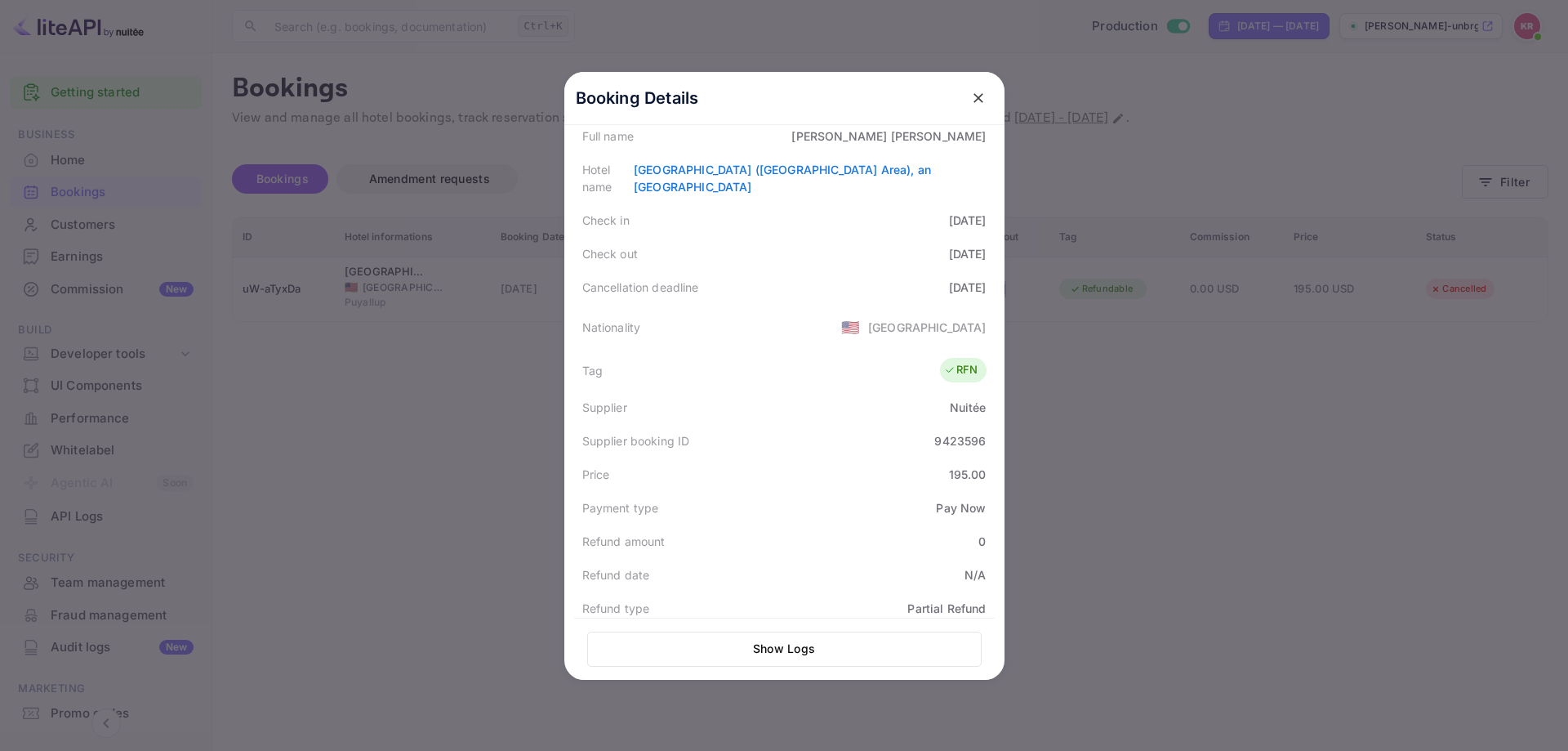
scroll to position [93, 0]
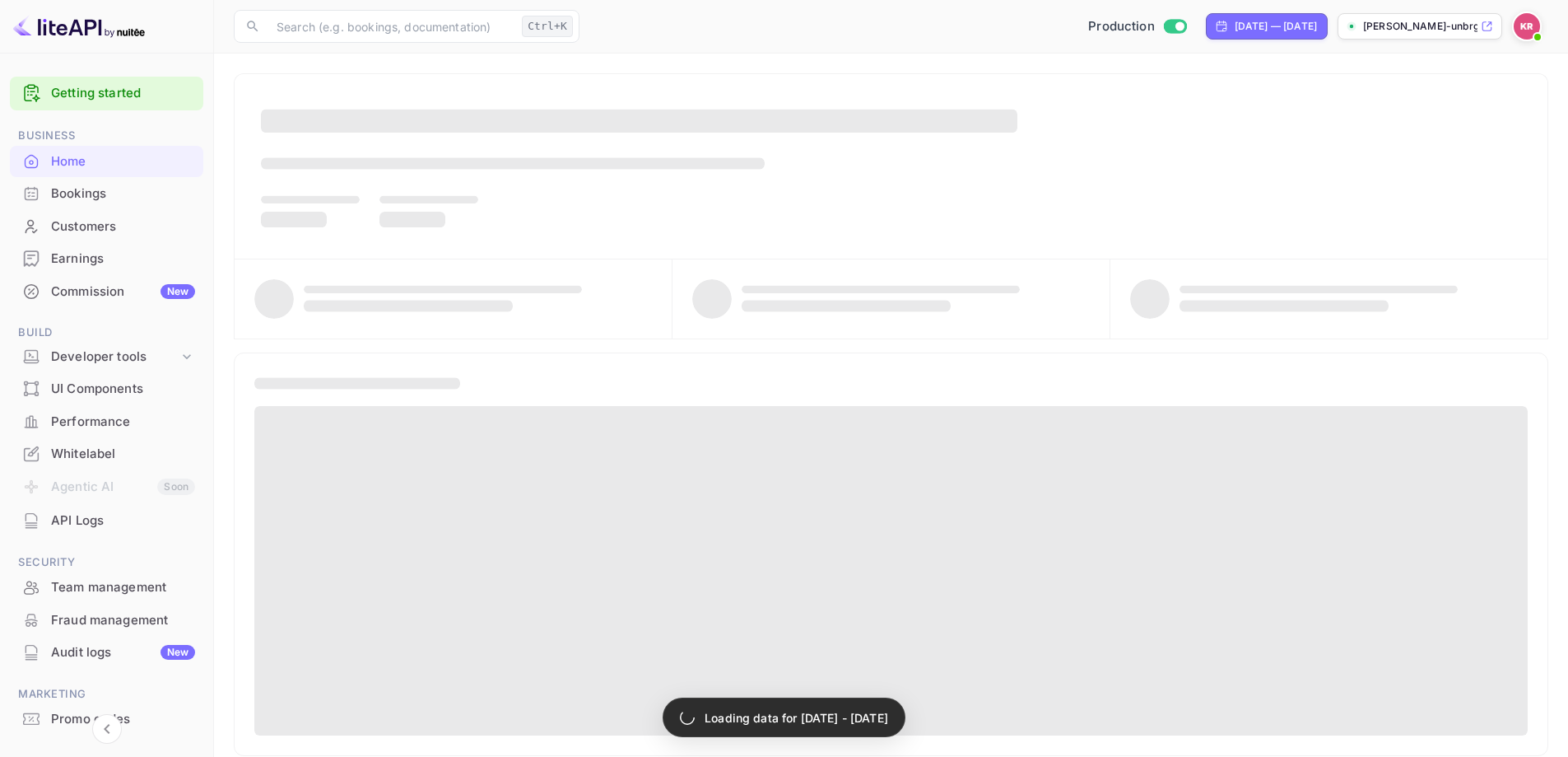
click at [91, 198] on div "Bookings" at bounding box center [123, 194] width 144 height 19
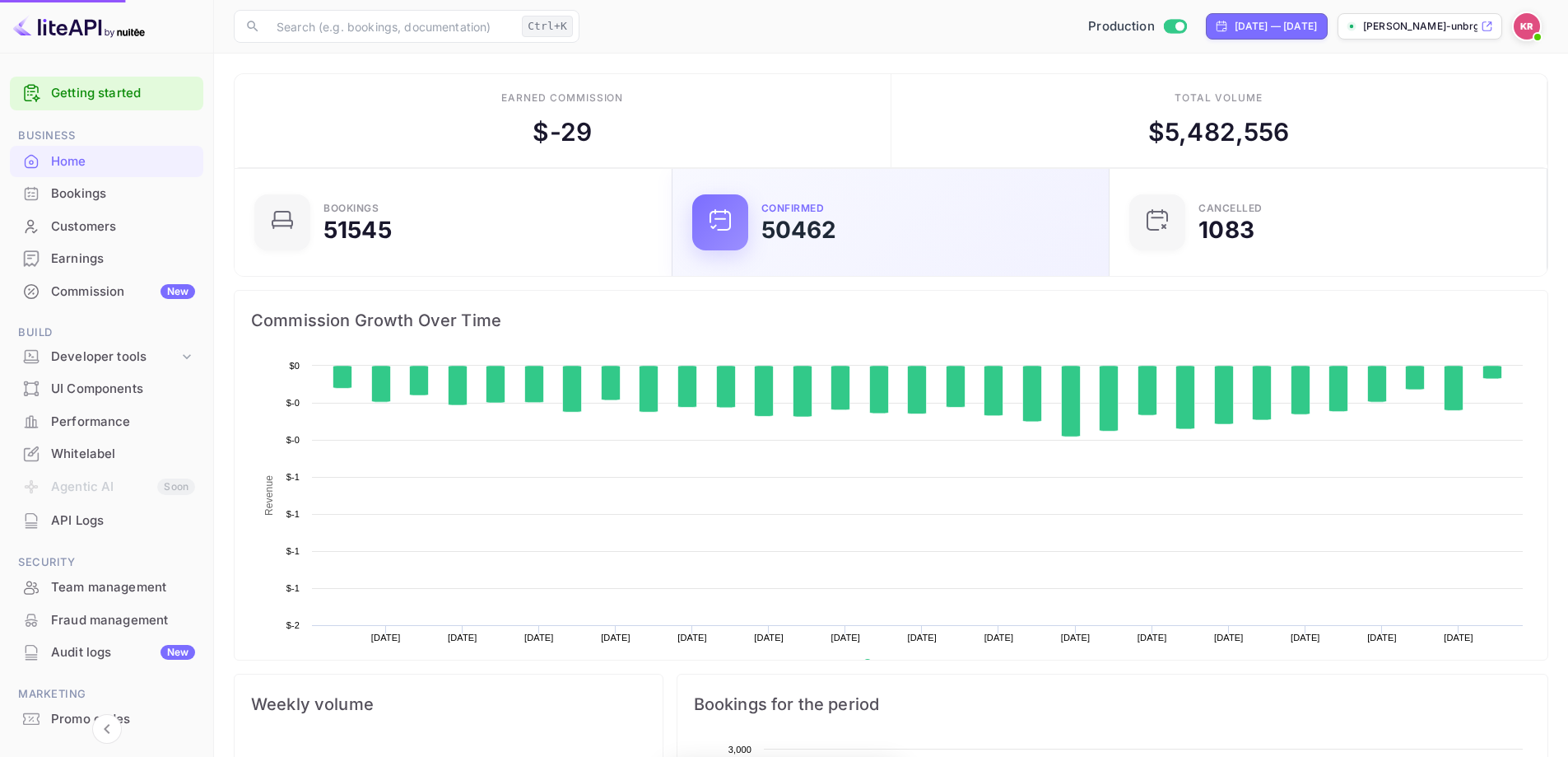
scroll to position [255, 415]
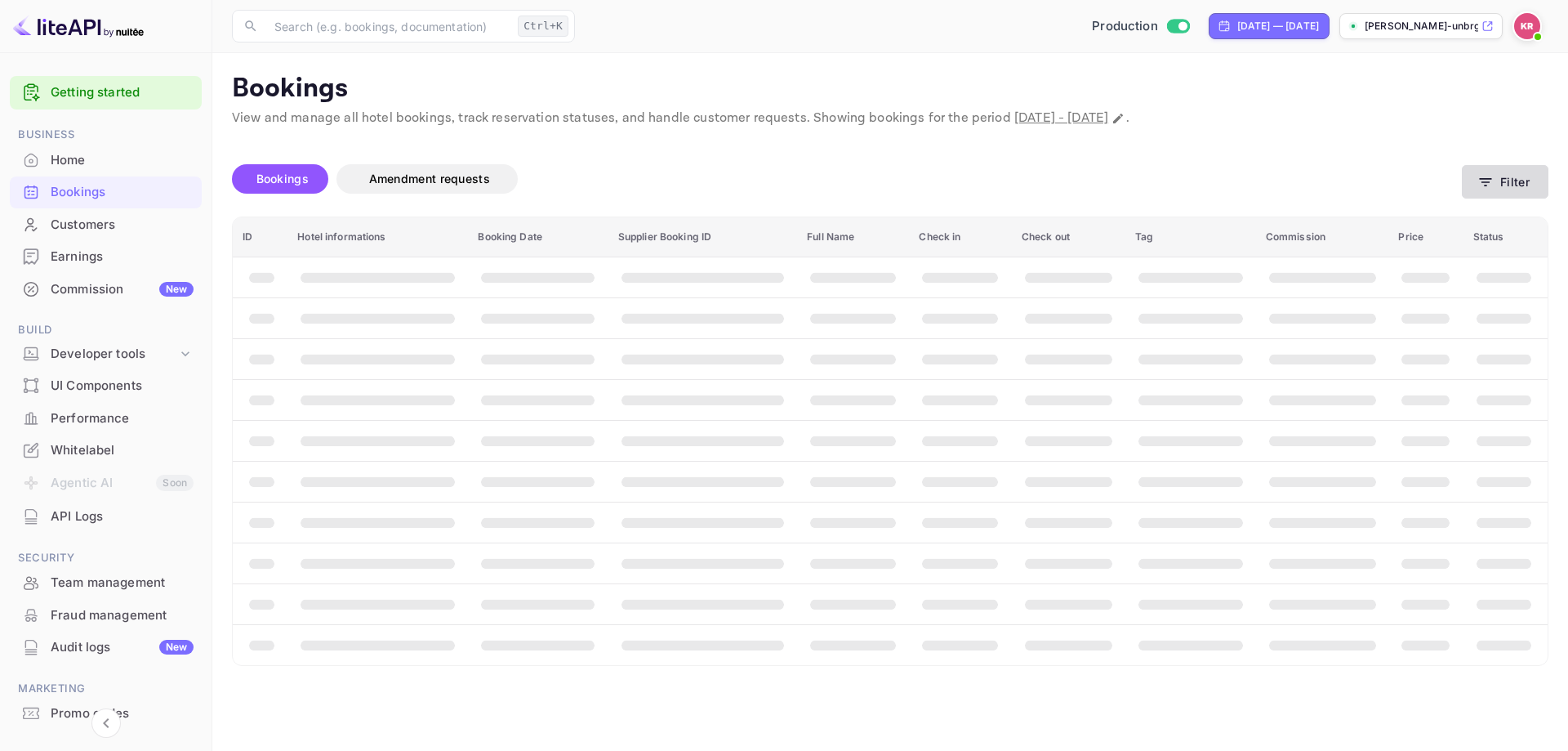
click at [1498, 188] on button "Filter" at bounding box center [1505, 181] width 87 height 33
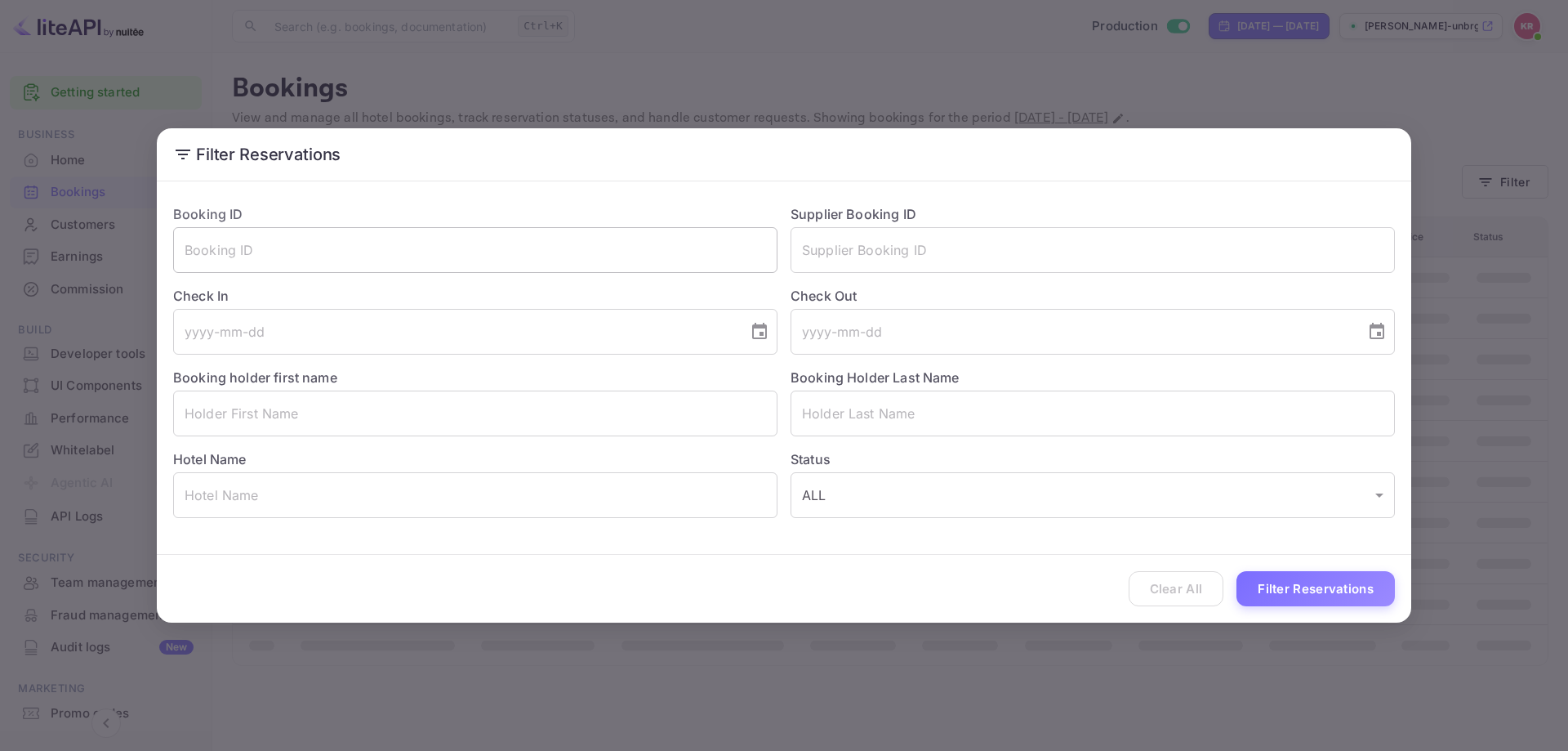
click at [402, 243] on input "text" at bounding box center [475, 250] width 605 height 46
paste input "-FH1c6np3"
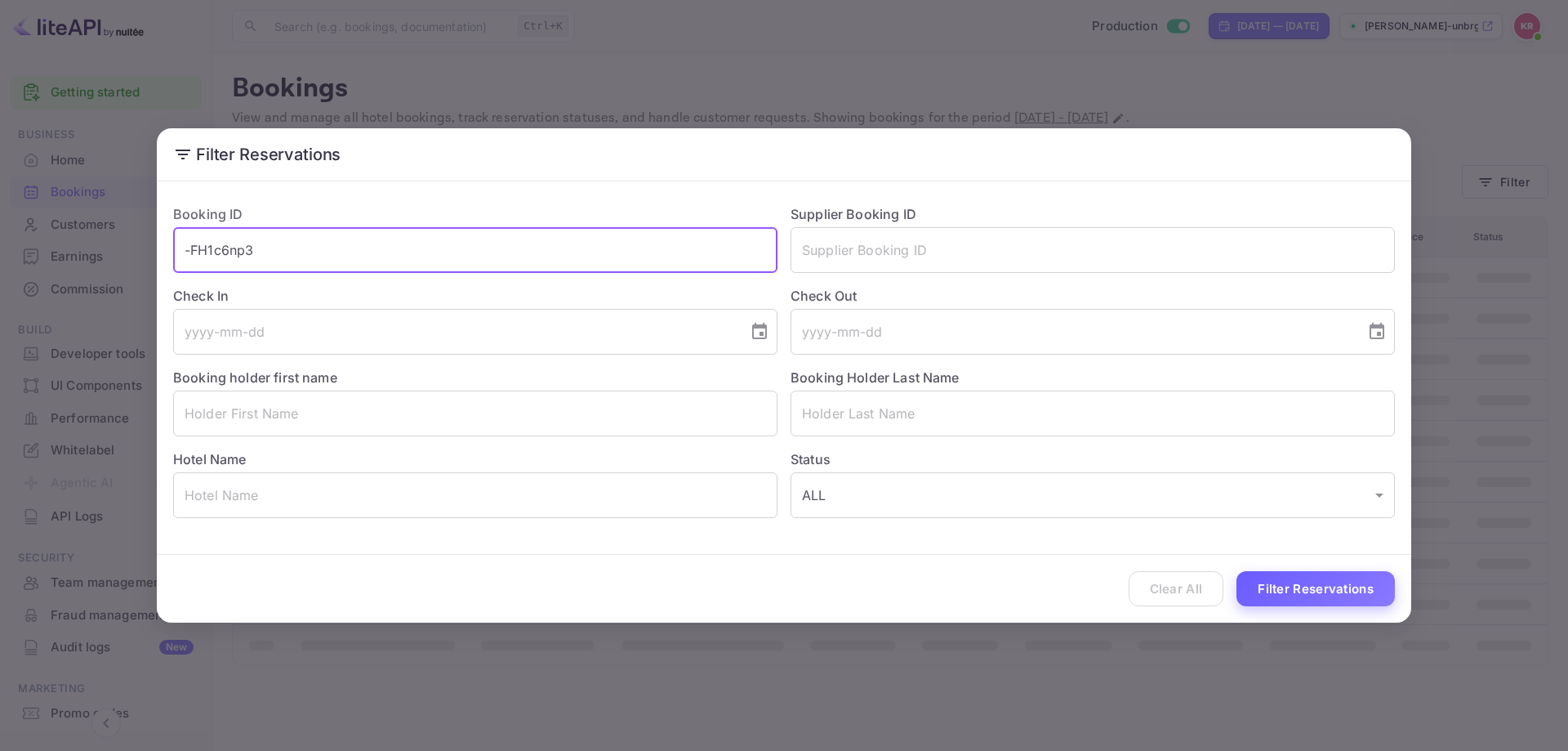
type input "-FH1c6np3"
click at [1310, 604] on button "Filter Reservations" at bounding box center [1315, 588] width 158 height 35
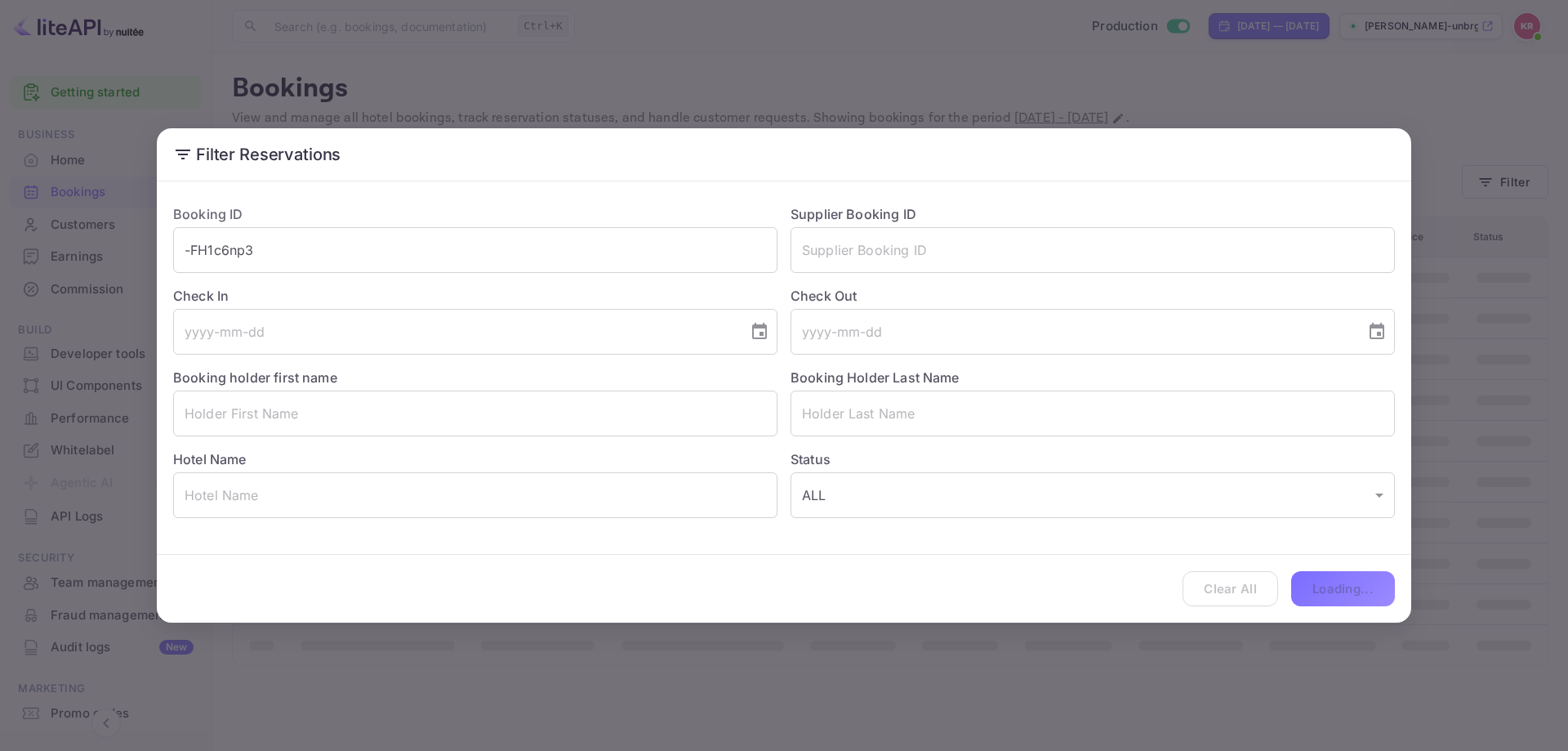
click at [1305, 588] on div "Clear All Loading..." at bounding box center [783, 589] width 1254 height 68
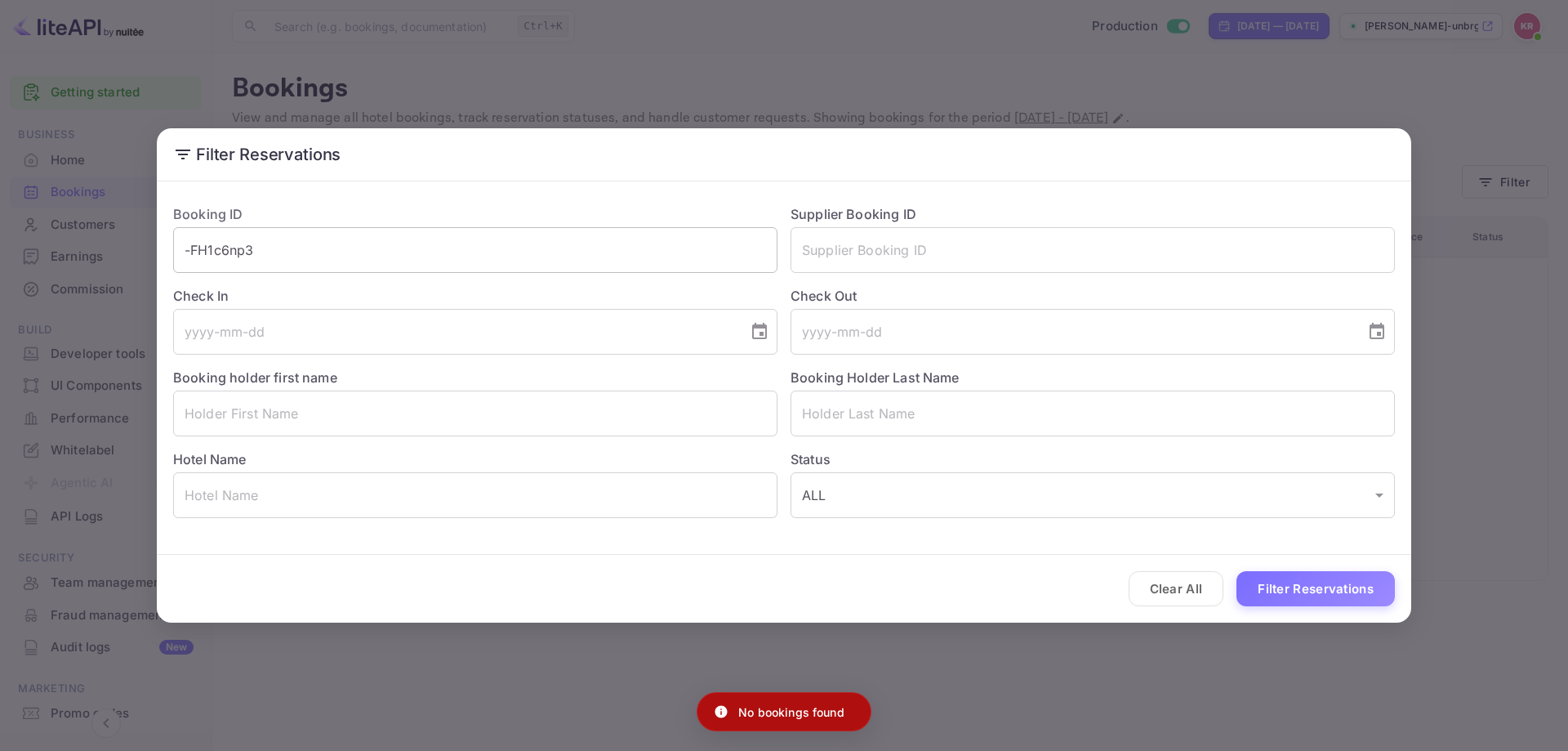
click at [361, 241] on input "-FH1c6np3" at bounding box center [475, 250] width 605 height 46
click at [1270, 590] on button "Filter Reservations" at bounding box center [1315, 588] width 158 height 35
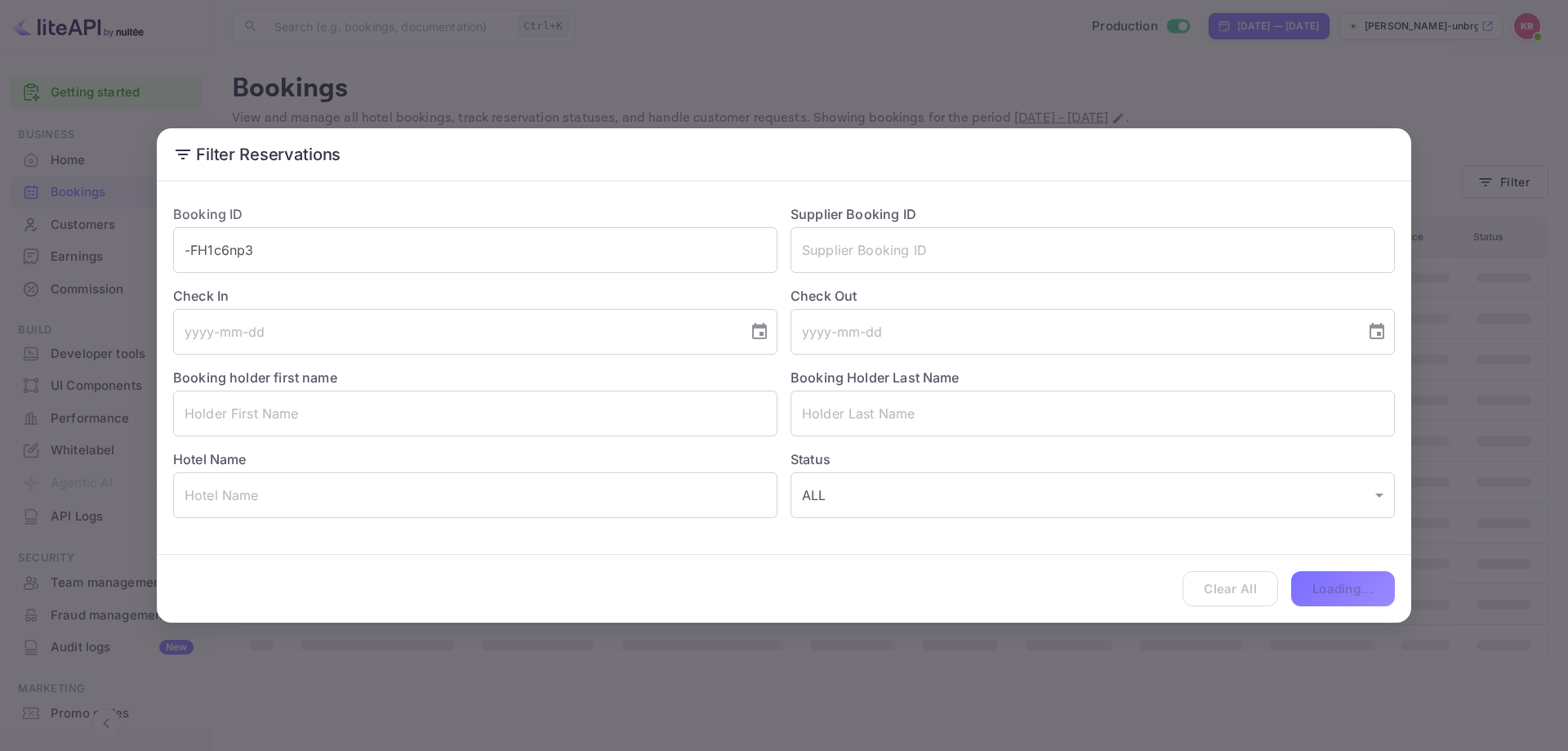
click at [1452, 207] on div "Filter Reservations Booking ID -FH1c6np3 ​ Supplier Booking ID ​ Check In ​ Che…" at bounding box center [784, 375] width 1568 height 751
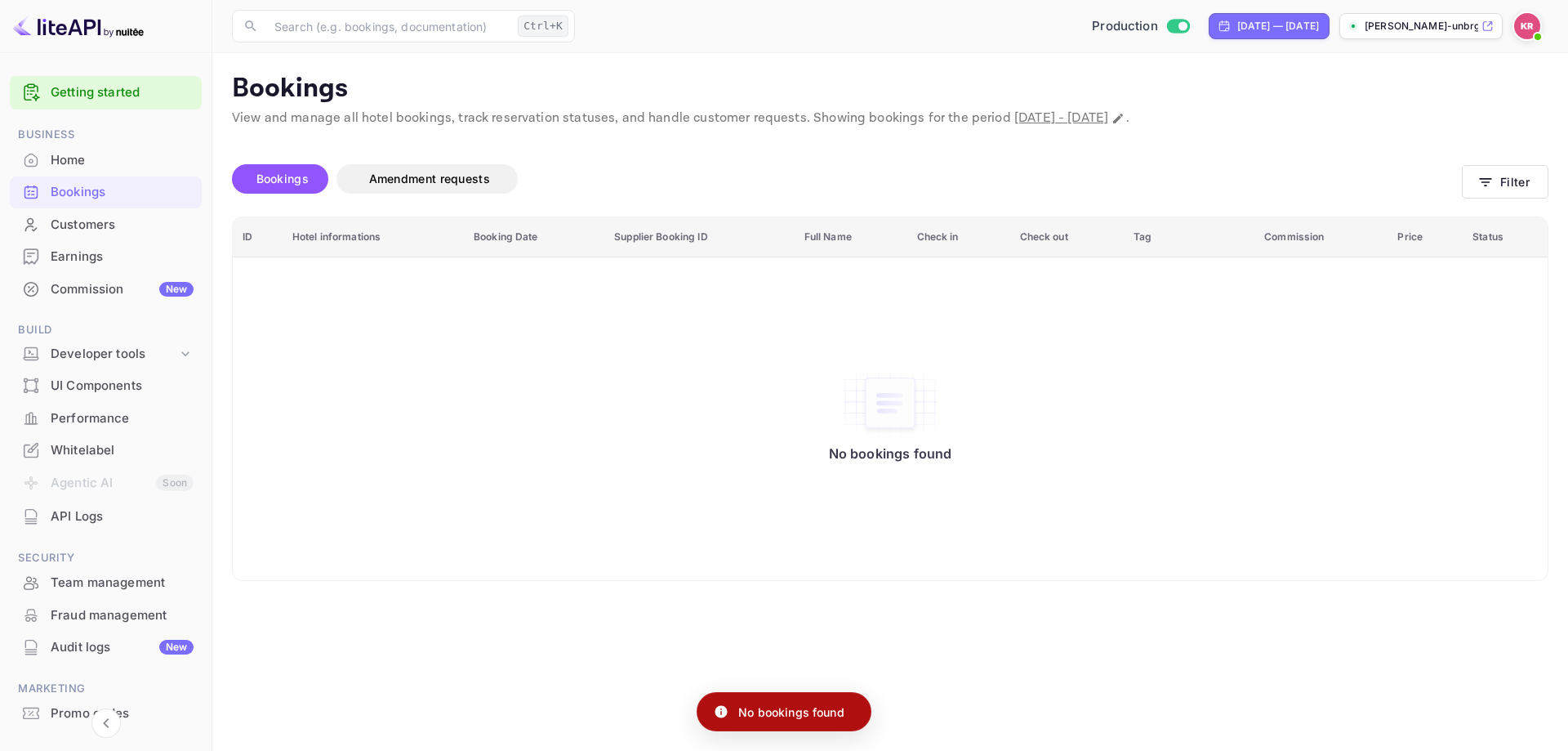
click at [1531, 33] on span at bounding box center [1537, 37] width 16 height 16
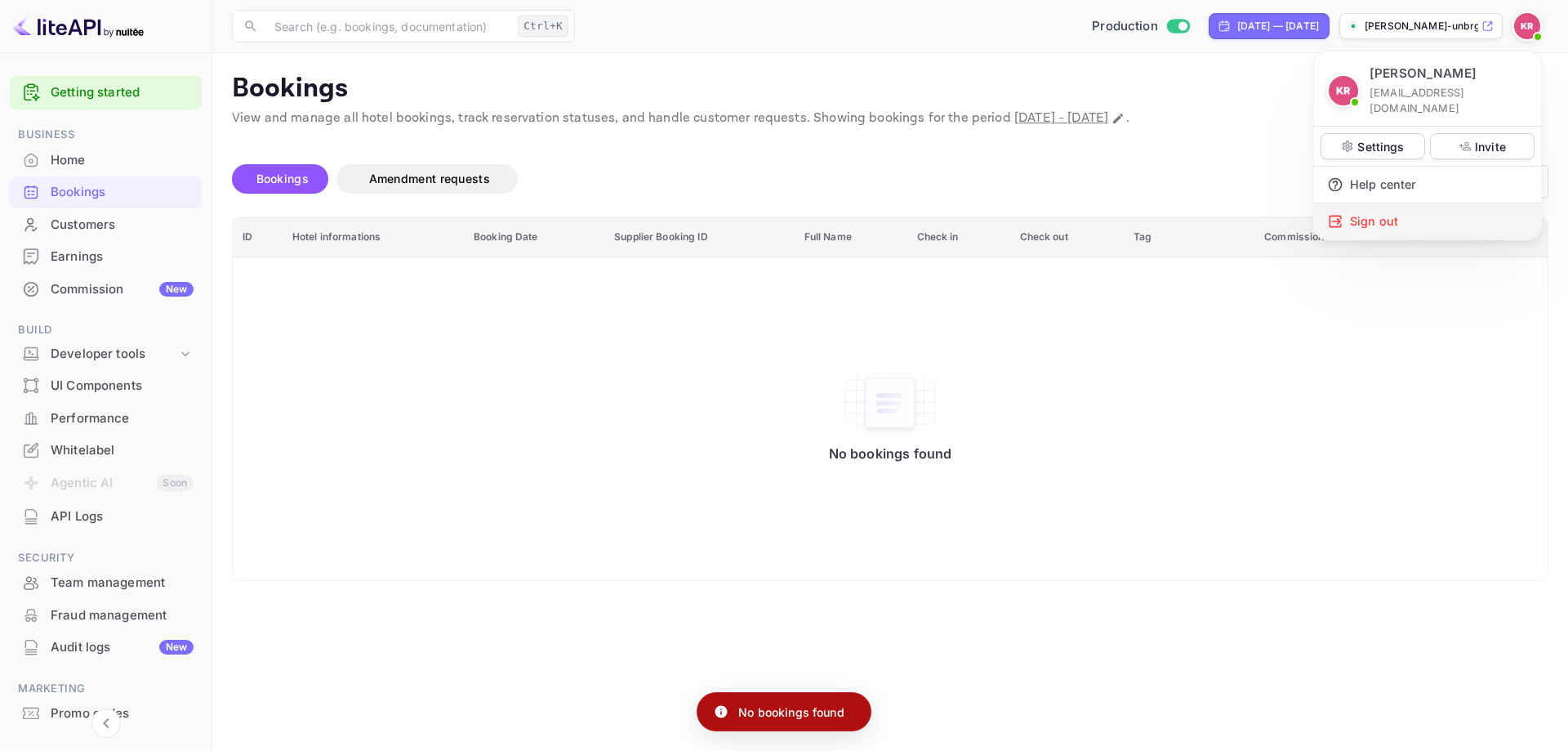
click at [1423, 204] on div "Sign out" at bounding box center [1427, 221] width 227 height 36
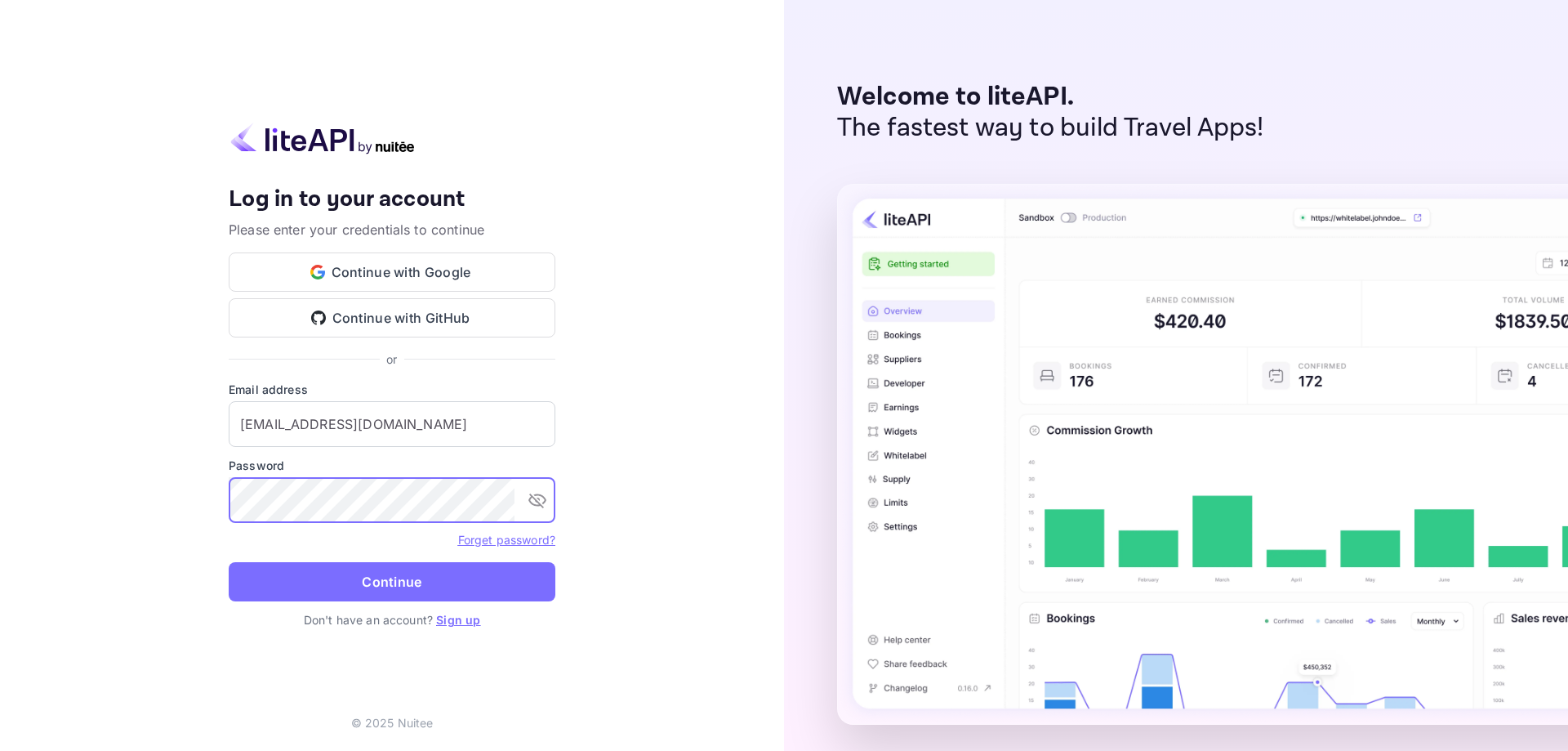
type input "nuiteedirectglobal@hotelogical.com"
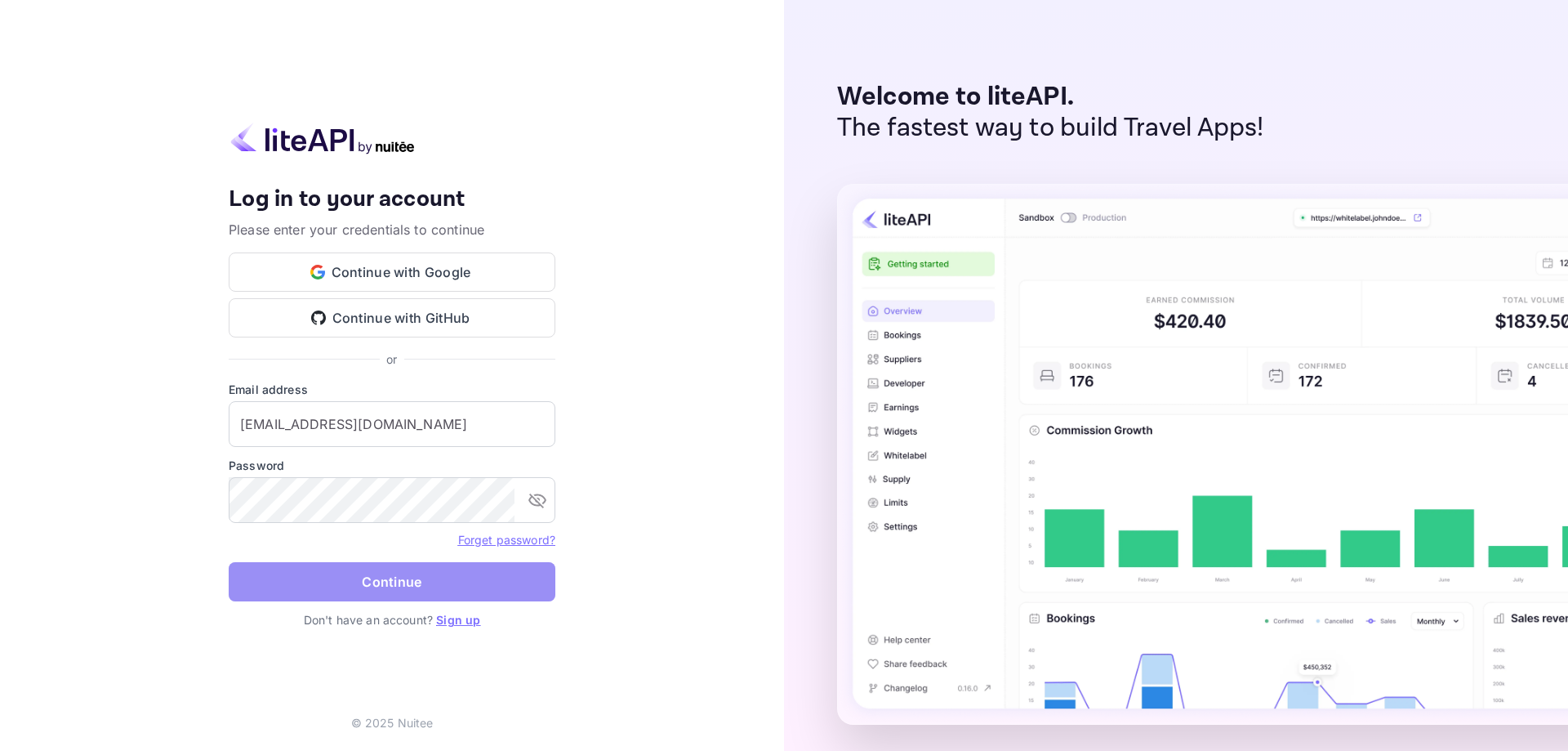
click at [391, 595] on button "Continue" at bounding box center [392, 582] width 327 height 39
